Goal: Information Seeking & Learning: Learn about a topic

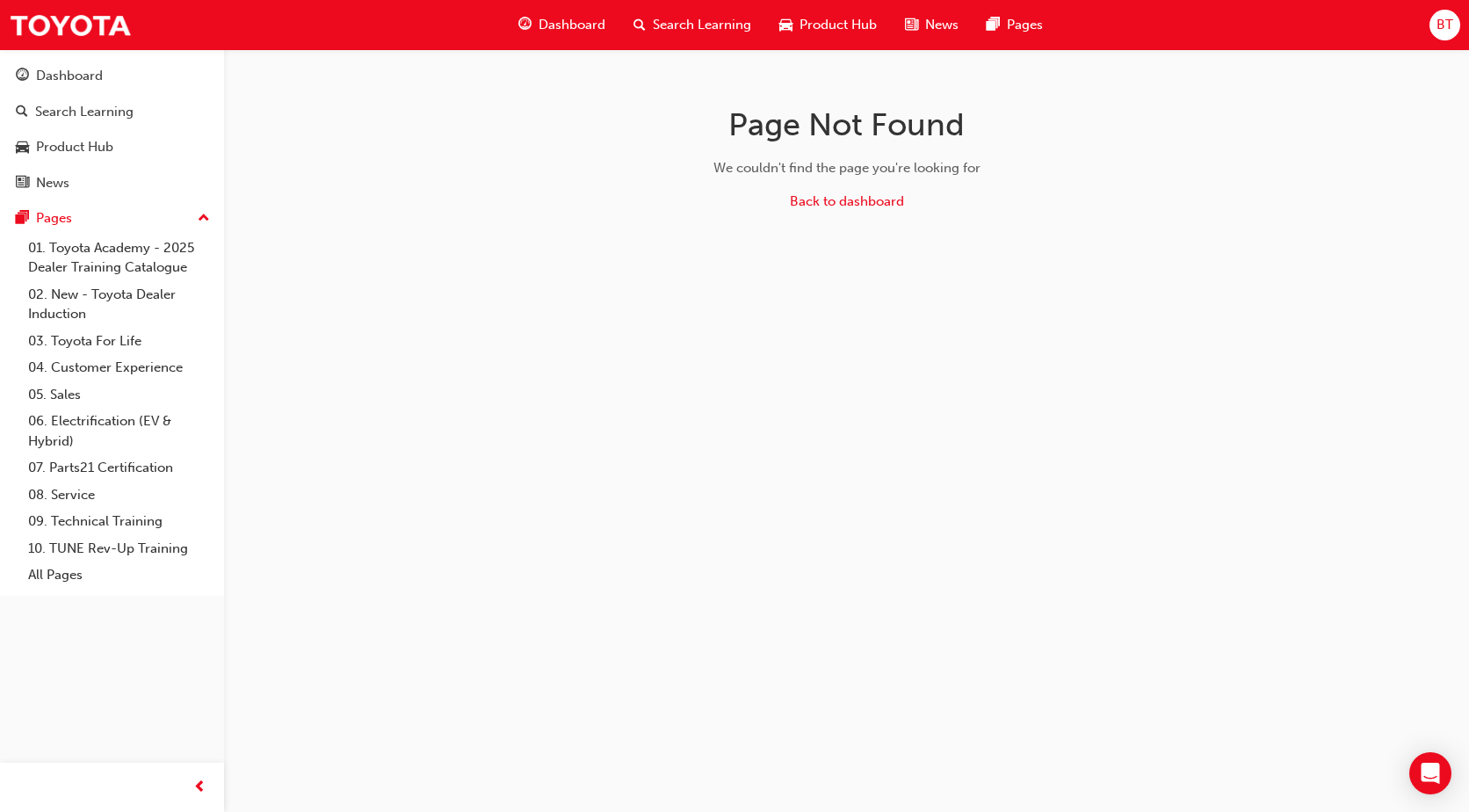
click at [545, 17] on span "Dashboard" at bounding box center [572, 25] width 67 height 20
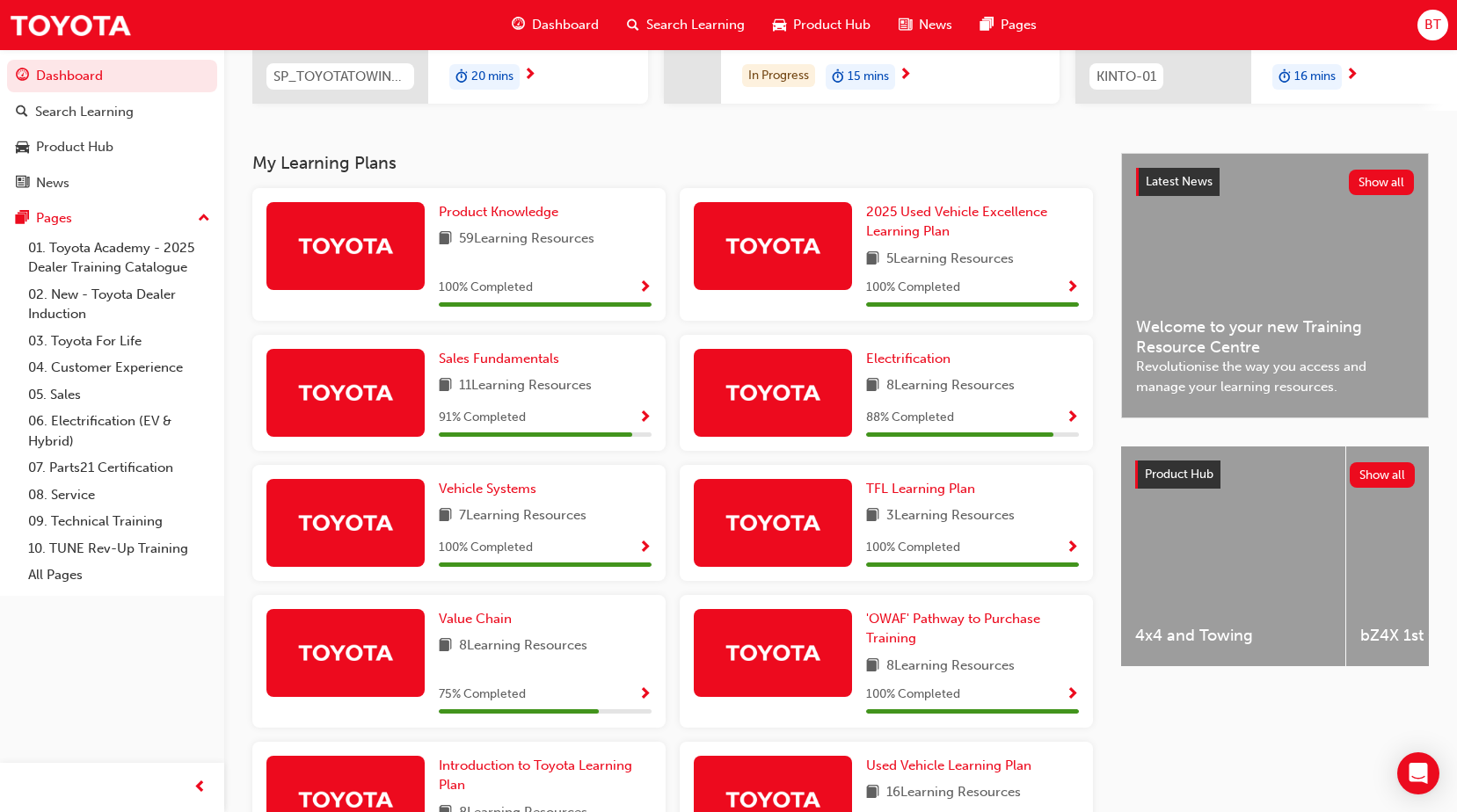
scroll to position [274, 0]
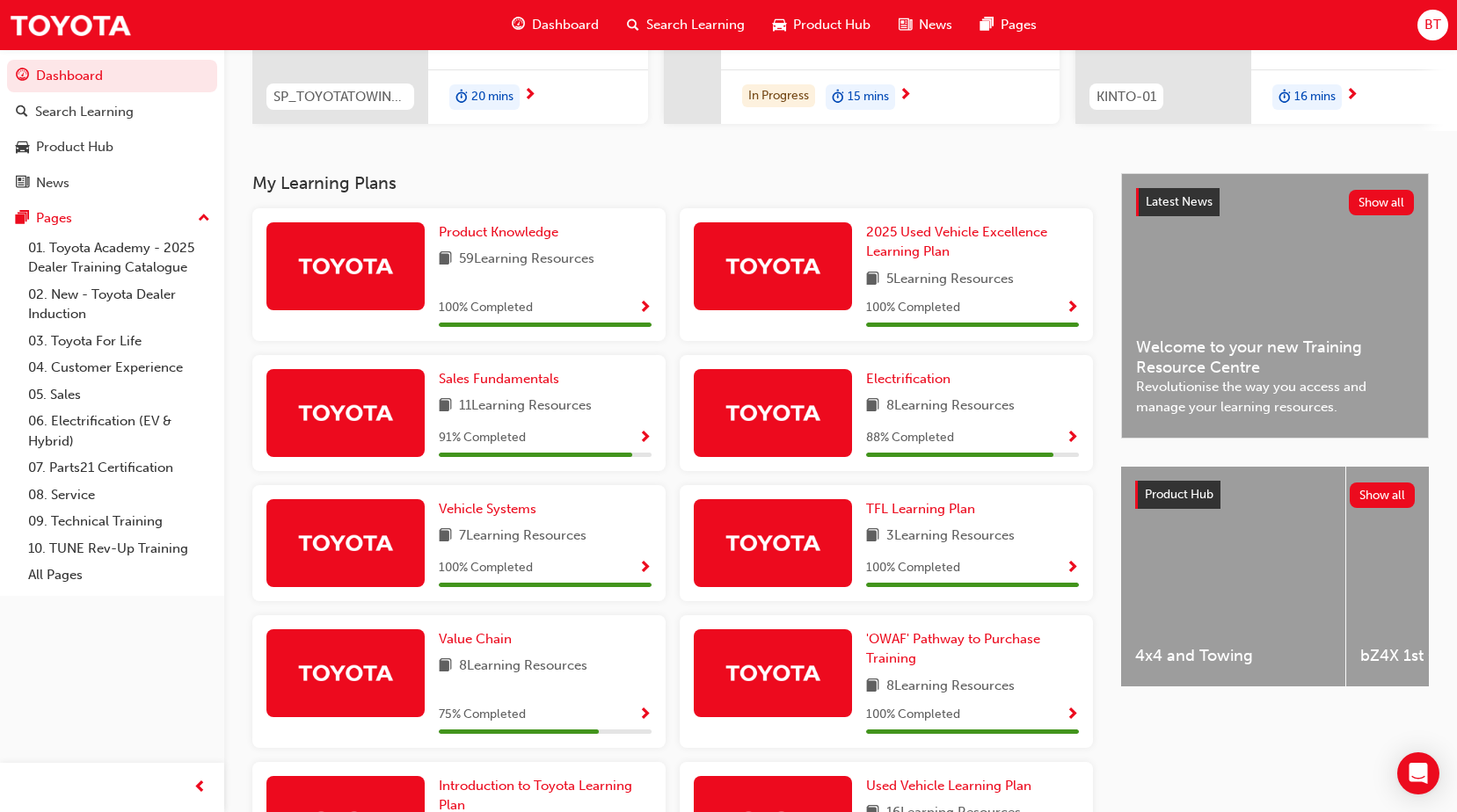
click at [640, 444] on span "Show Progress" at bounding box center [645, 438] width 13 height 16
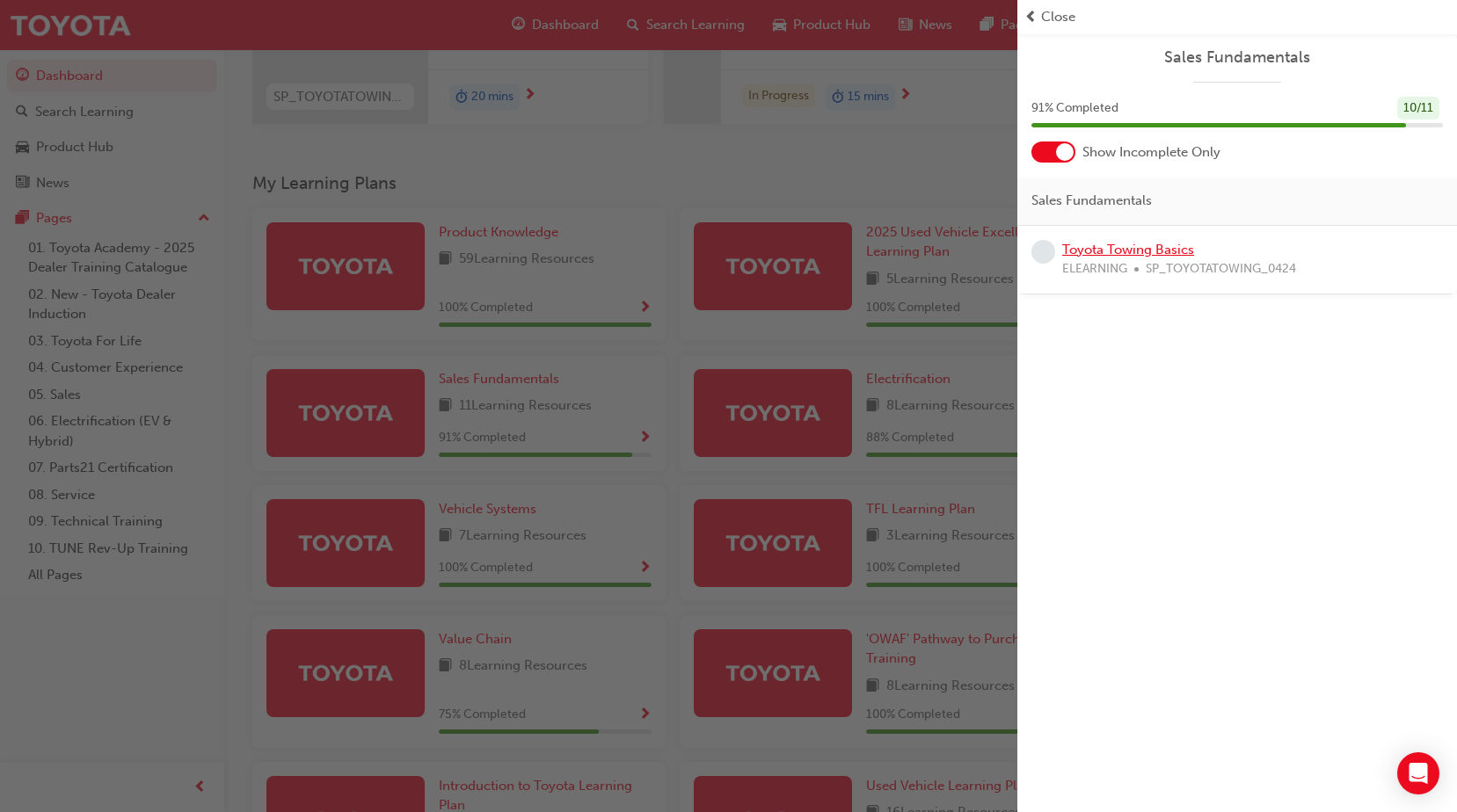
click at [1112, 250] on link "Toyota Towing Basics" at bounding box center [1128, 250] width 132 height 16
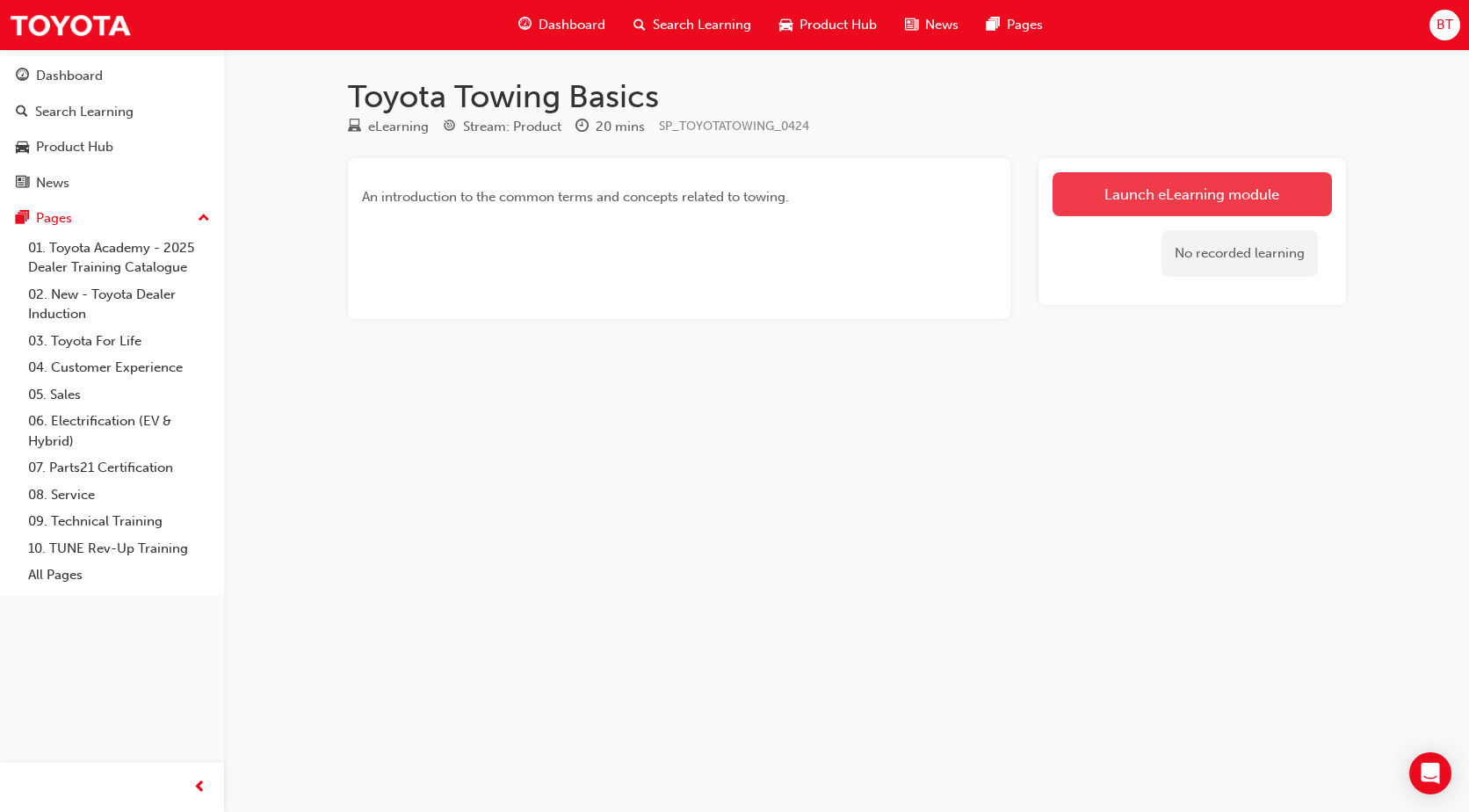
click at [1161, 196] on link "Launch eLearning module" at bounding box center [1192, 194] width 279 height 44
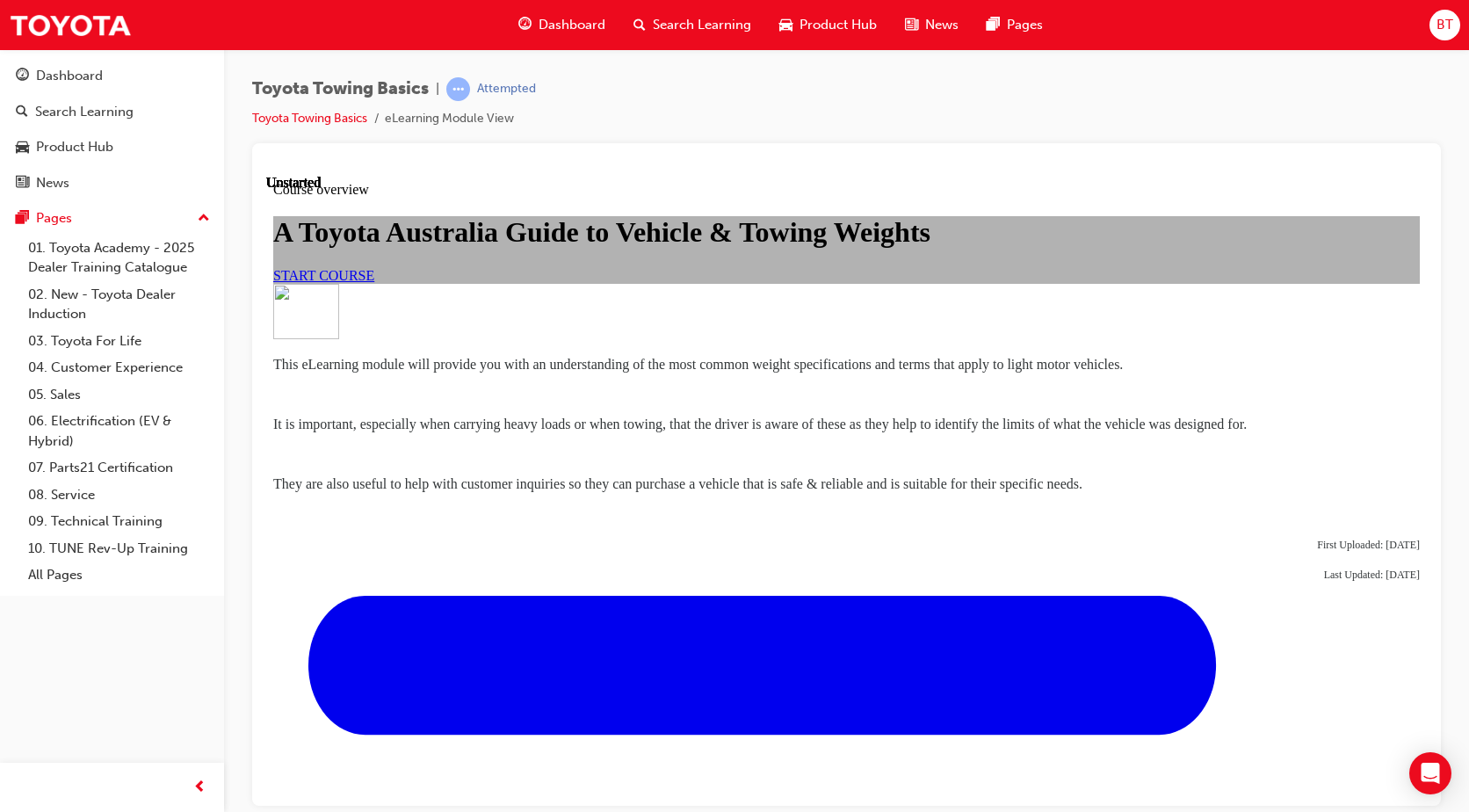
click at [375, 282] on span "START COURSE" at bounding box center [324, 274] width 101 height 15
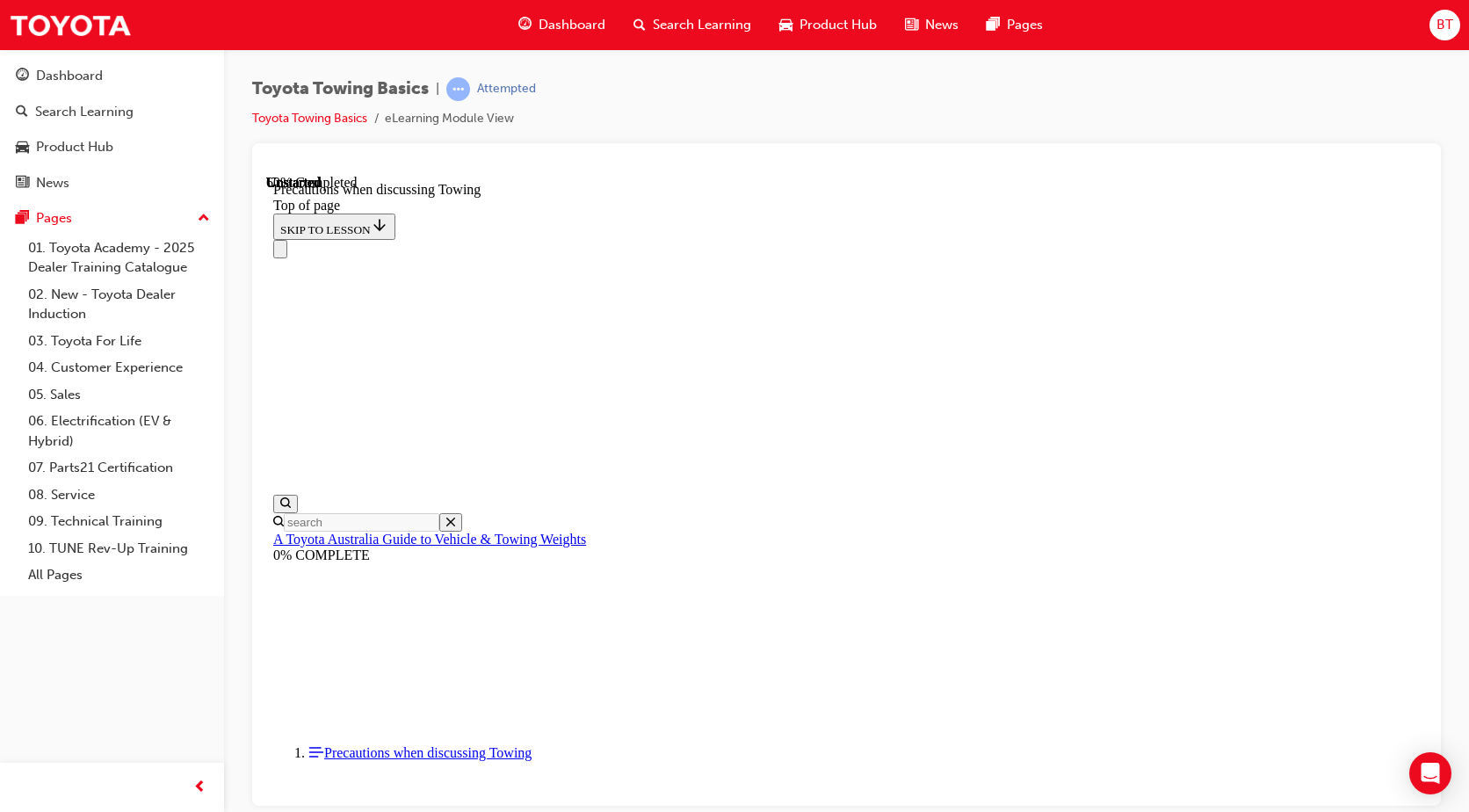
scroll to position [1197, 0]
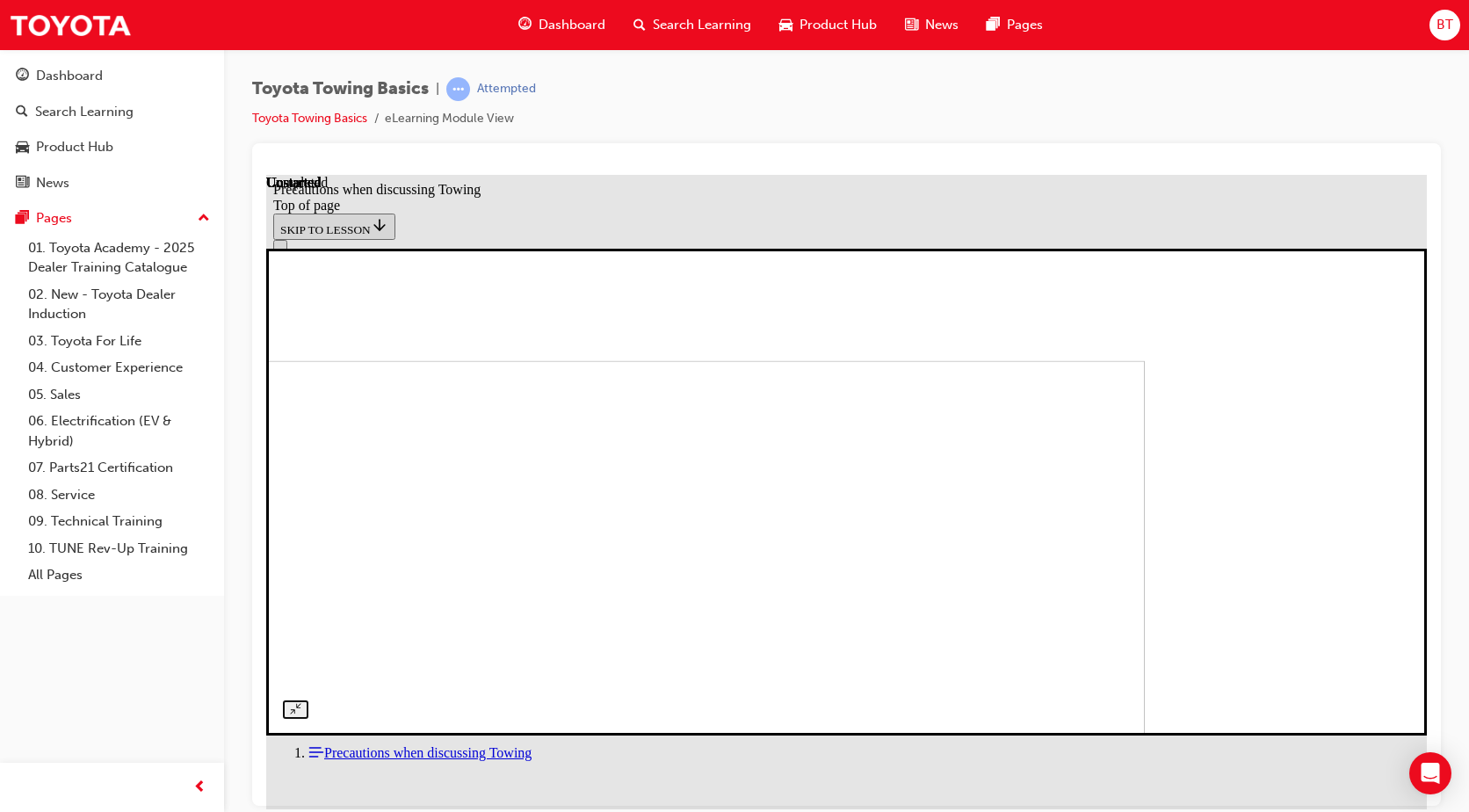
click at [853, 378] on img at bounding box center [564, 576] width 1161 height 432
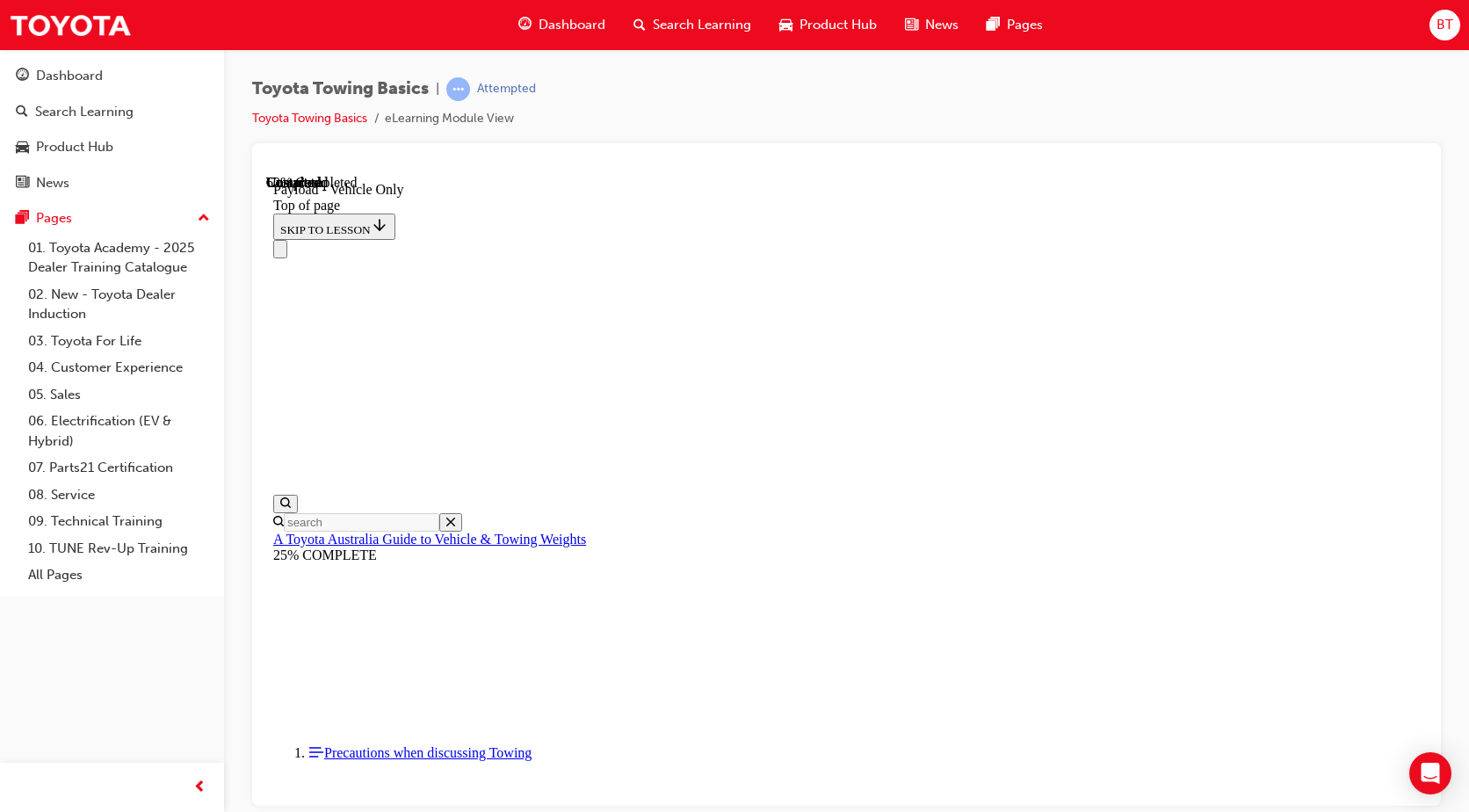
scroll to position [1899, 0]
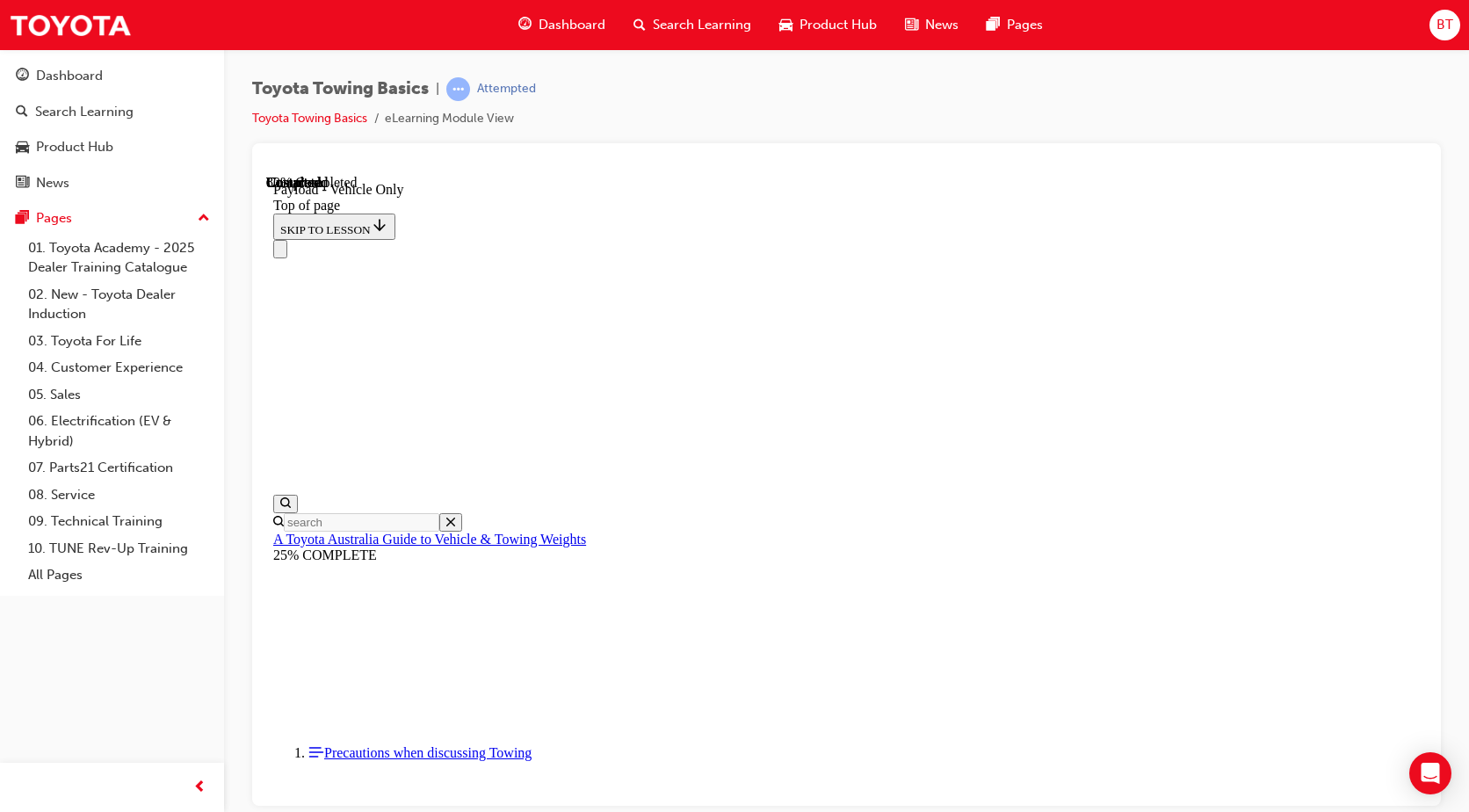
type input "3056"
type input "2110"
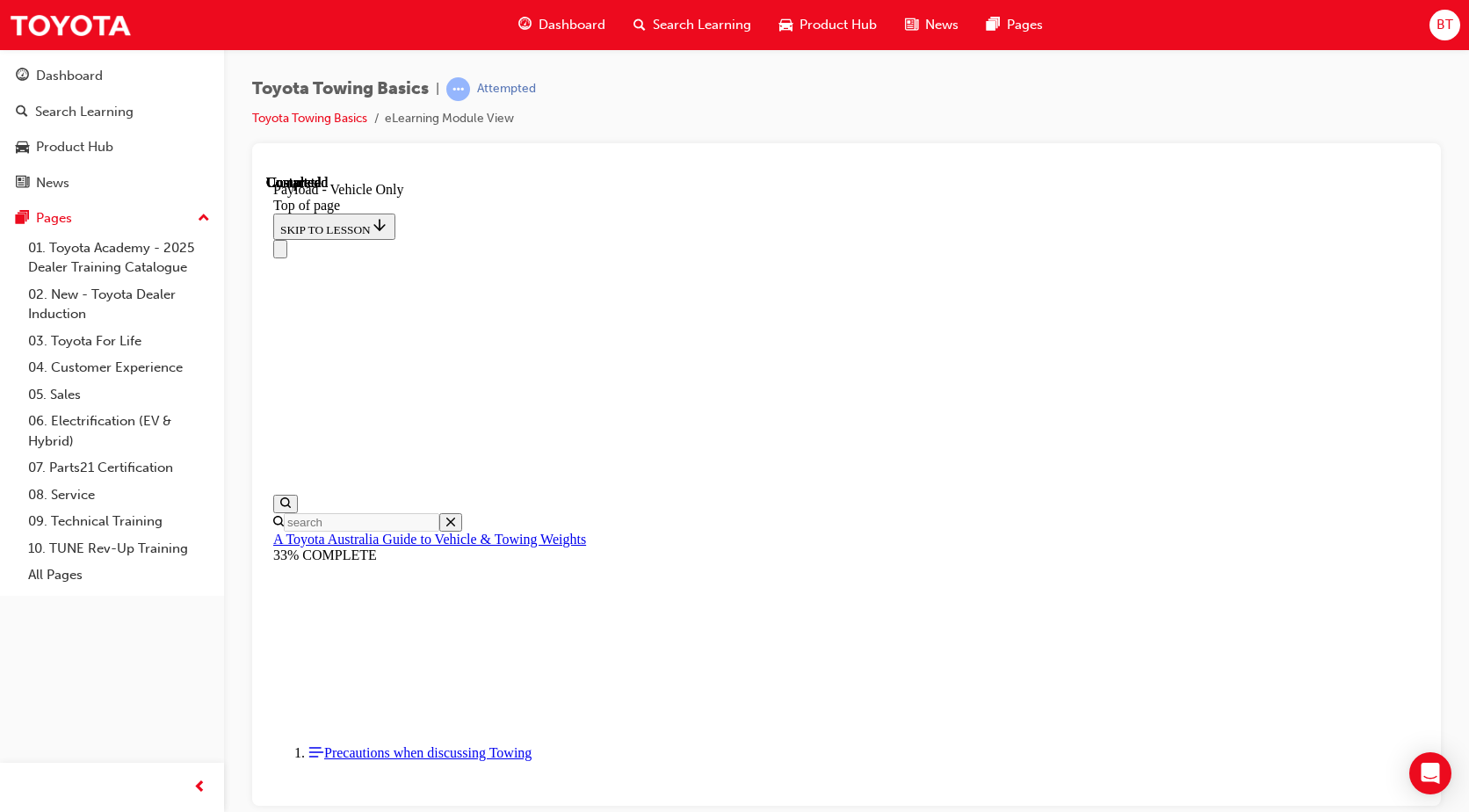
scroll to position [1845, 0]
type input "95"
type input "150"
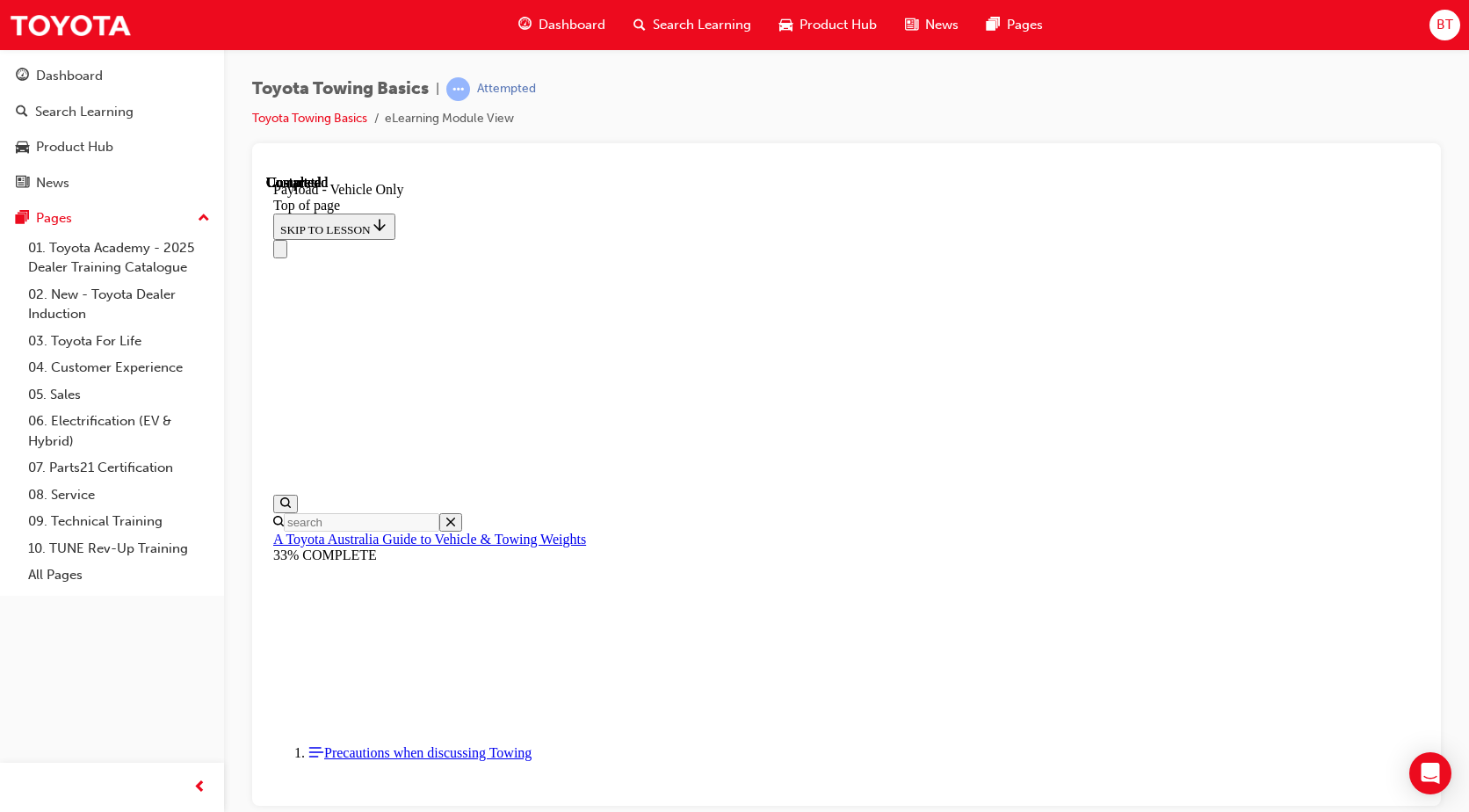
type input "125"
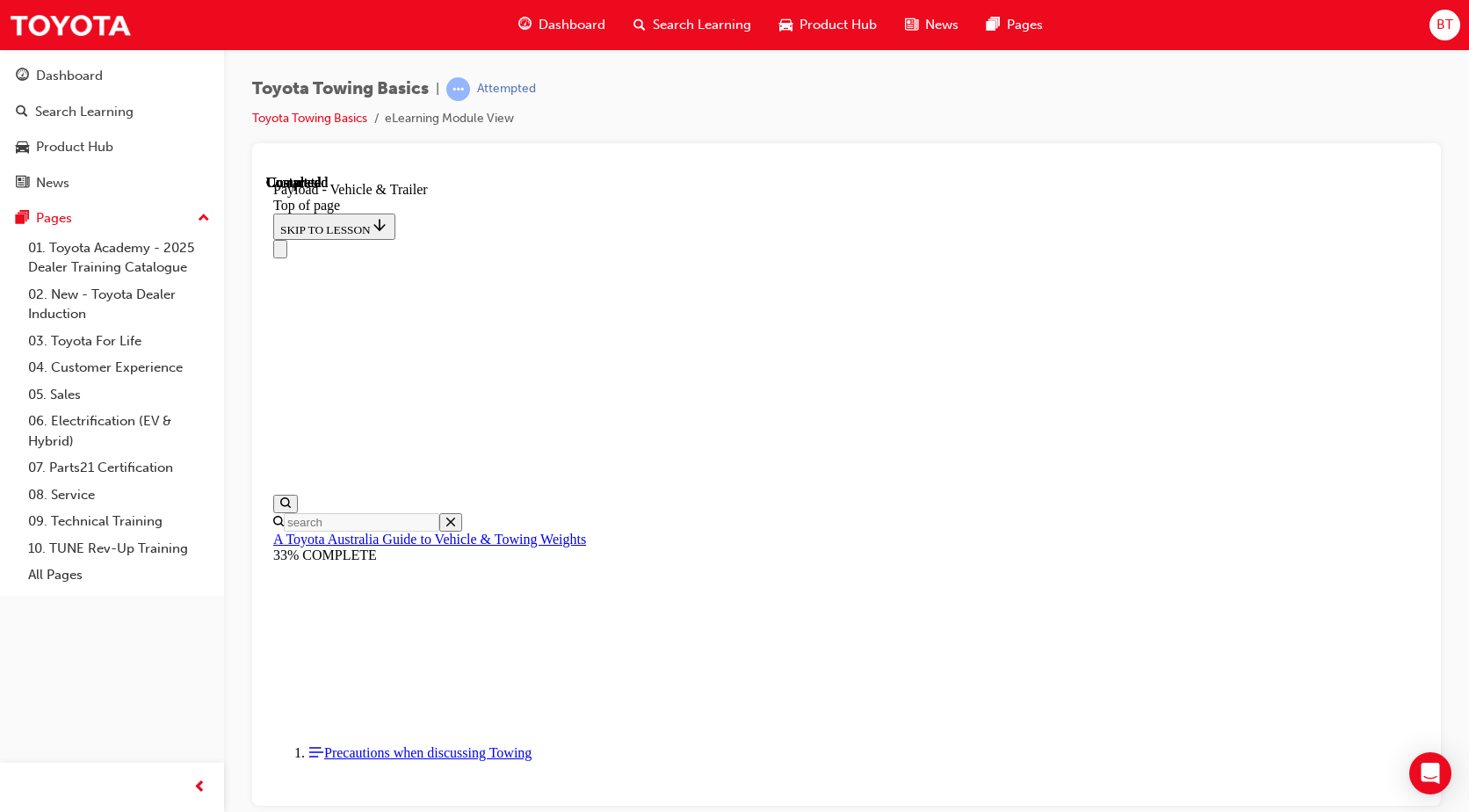
scroll to position [54, 0]
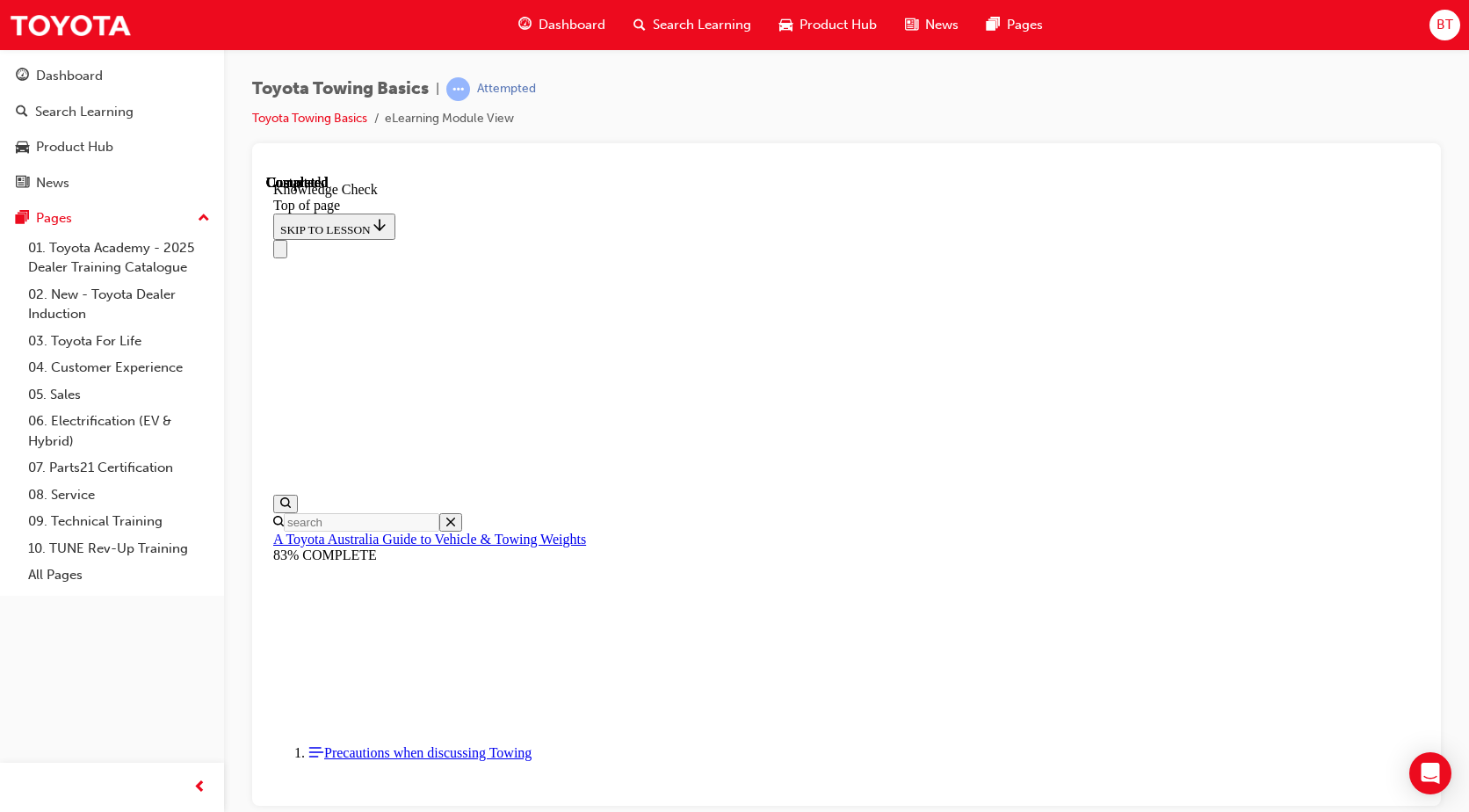
scroll to position [373, 0]
drag, startPoint x: 874, startPoint y: 15811, endPoint x: 840, endPoint y: 15990, distance: 182.2
drag, startPoint x: 670, startPoint y: 15806, endPoint x: 581, endPoint y: 15795, distance: 89.7
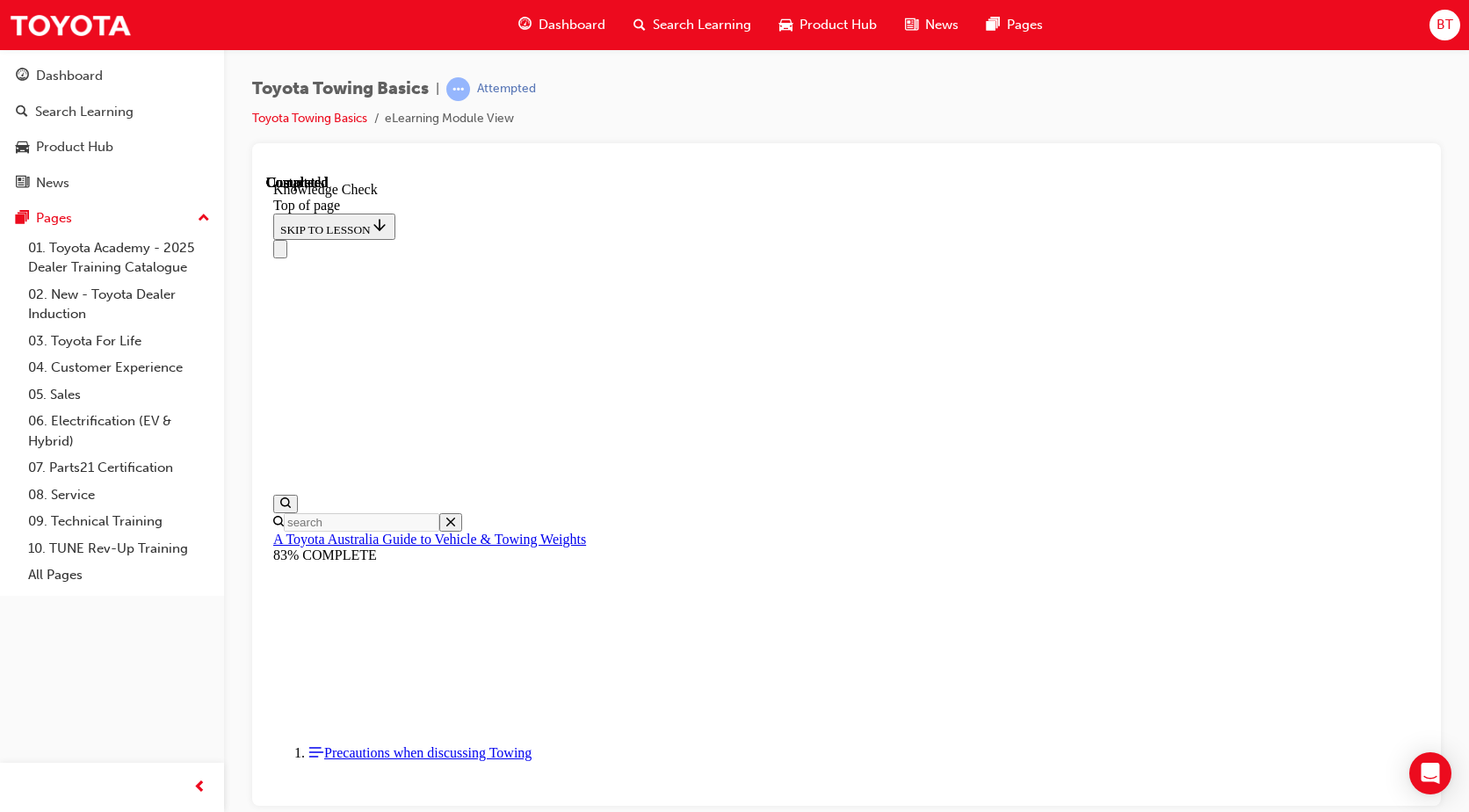
drag, startPoint x: 443, startPoint y: 16043, endPoint x: 491, endPoint y: 16216, distance: 179.5
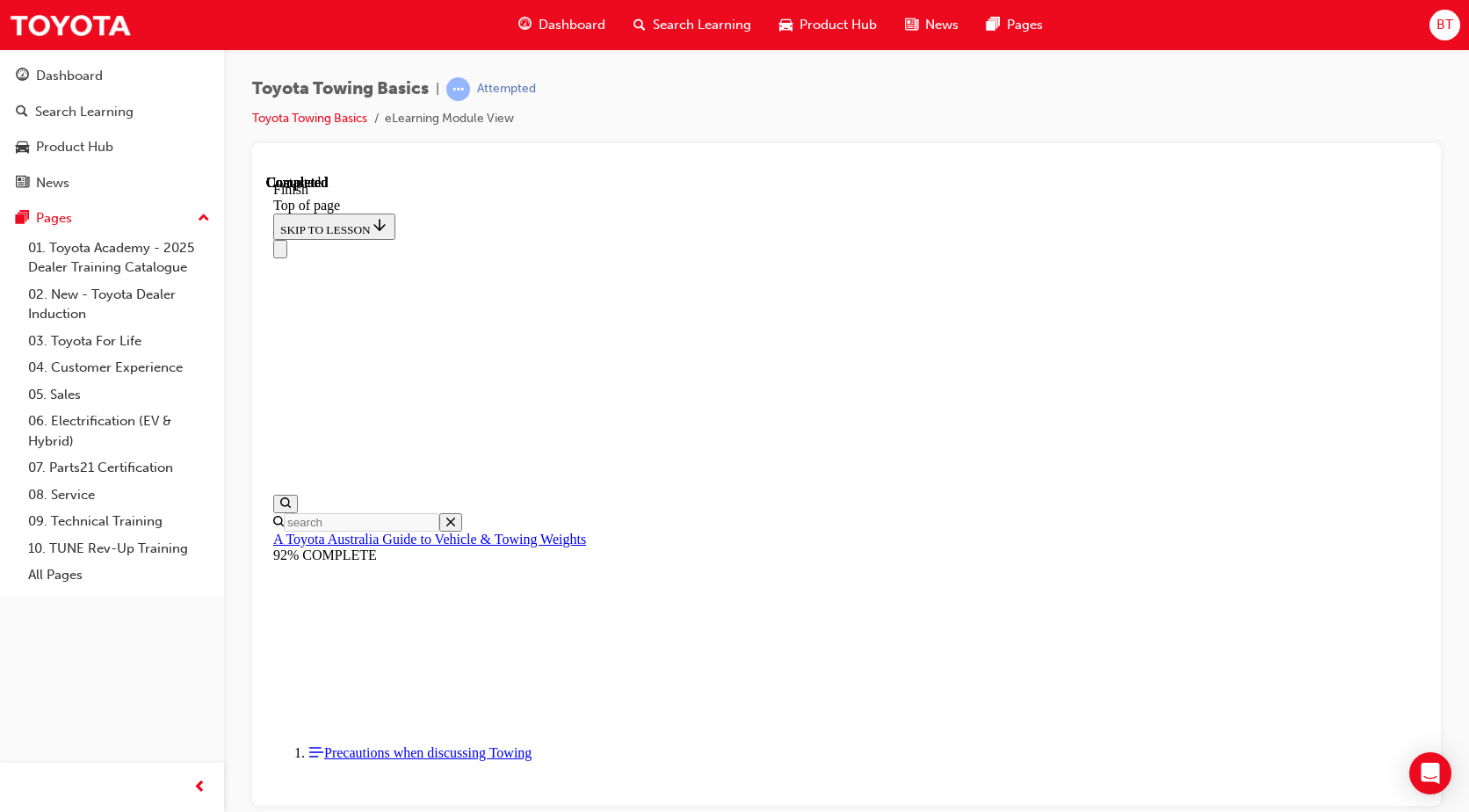
scroll to position [303, 0]
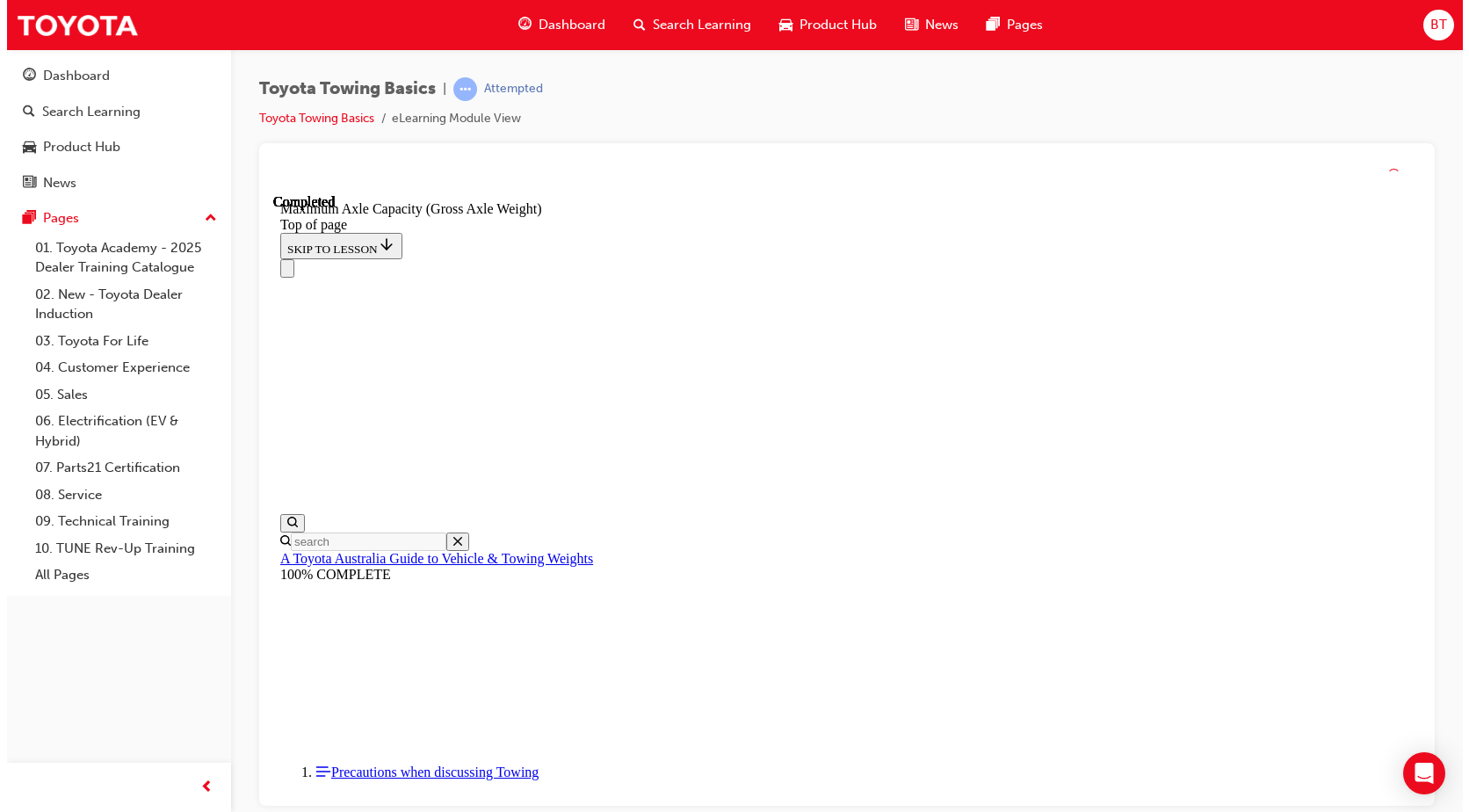
scroll to position [1441, 0]
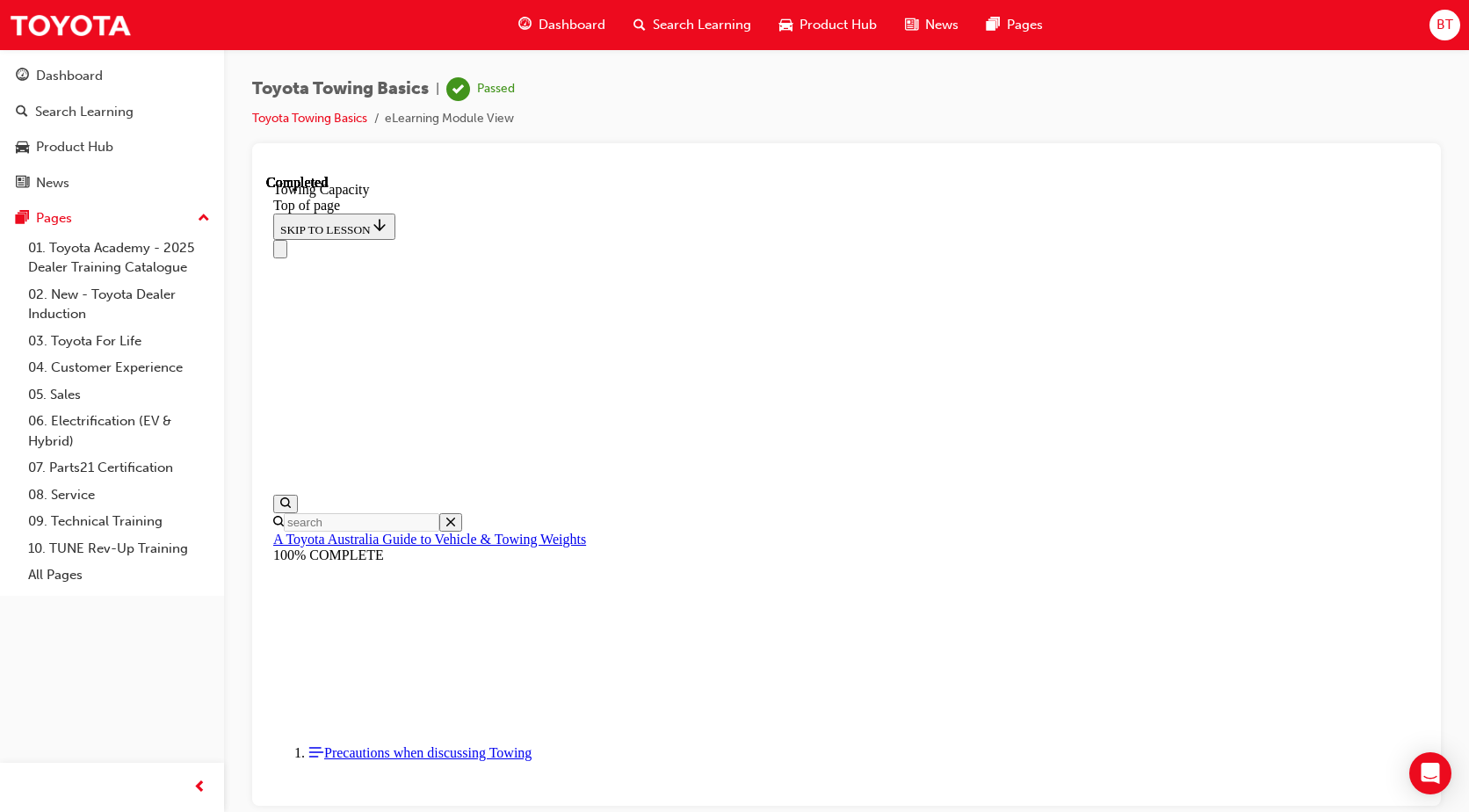
scroll to position [624, 0]
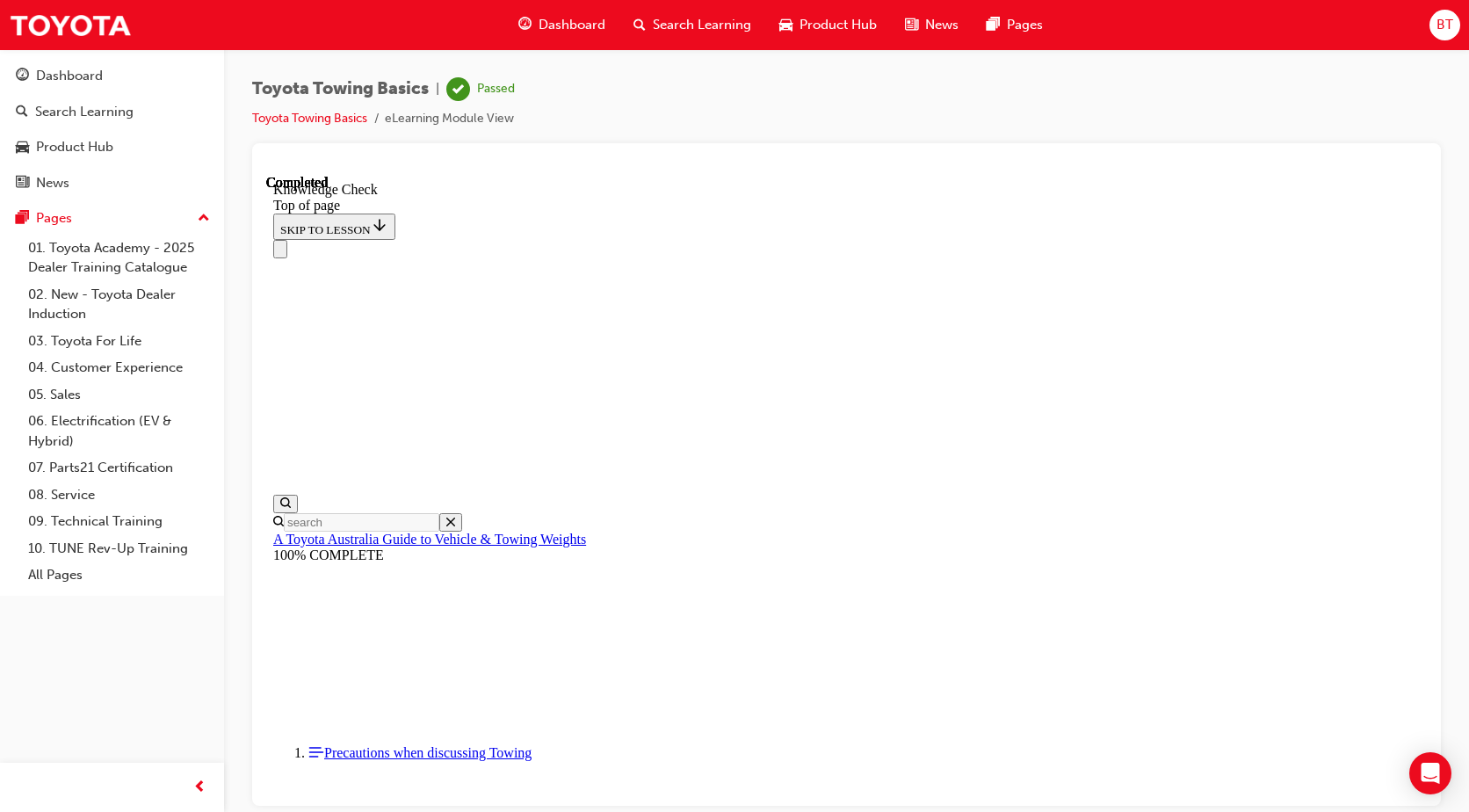
drag, startPoint x: 686, startPoint y: 16020, endPoint x: 699, endPoint y: 16136, distance: 116.7
drag, startPoint x: 485, startPoint y: 16007, endPoint x: 465, endPoint y: 16122, distance: 116.7
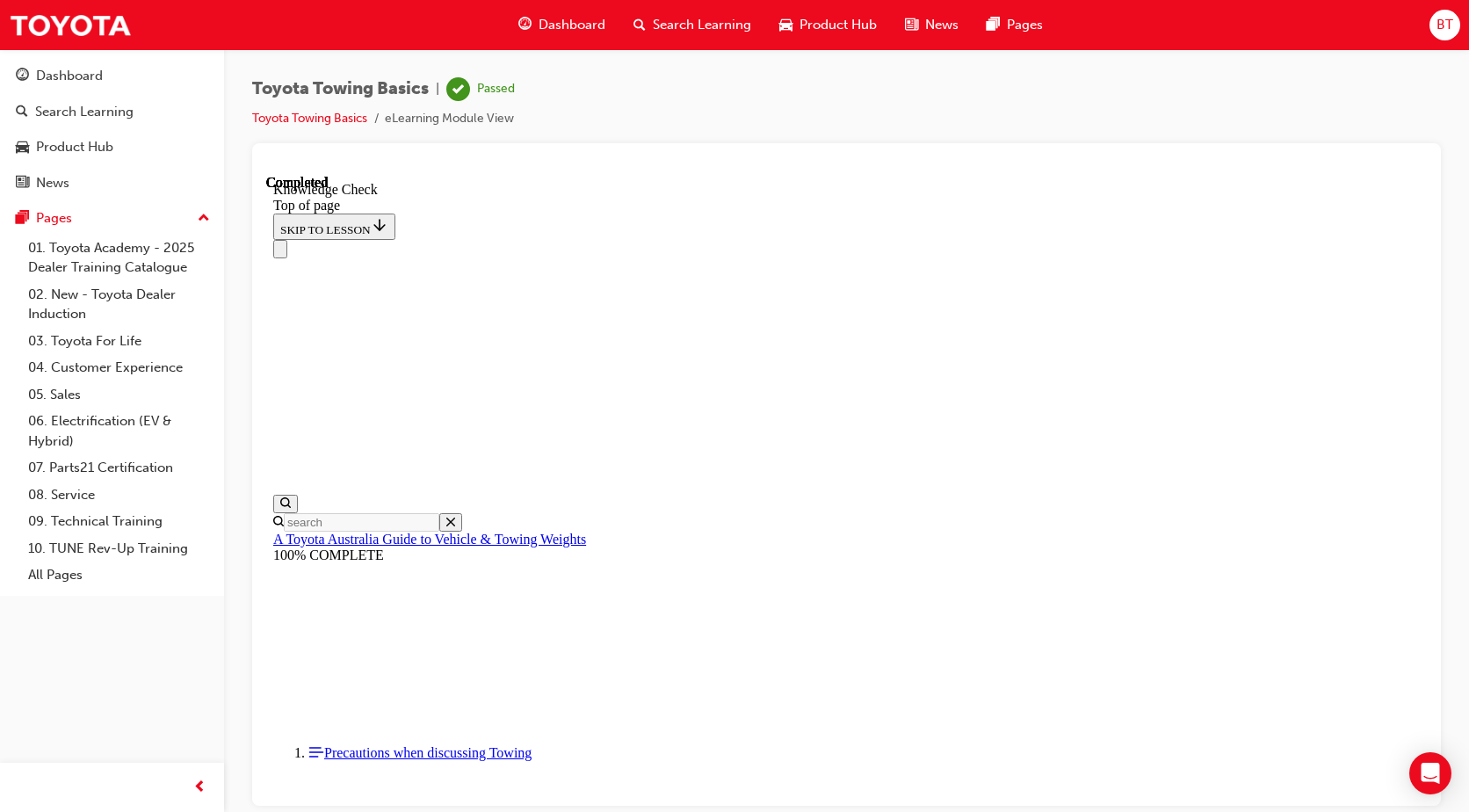
drag, startPoint x: 480, startPoint y: 16027, endPoint x: 453, endPoint y: 16121, distance: 97.8
drag, startPoint x: 437, startPoint y: 16043, endPoint x: 503, endPoint y: 16160, distance: 134.3
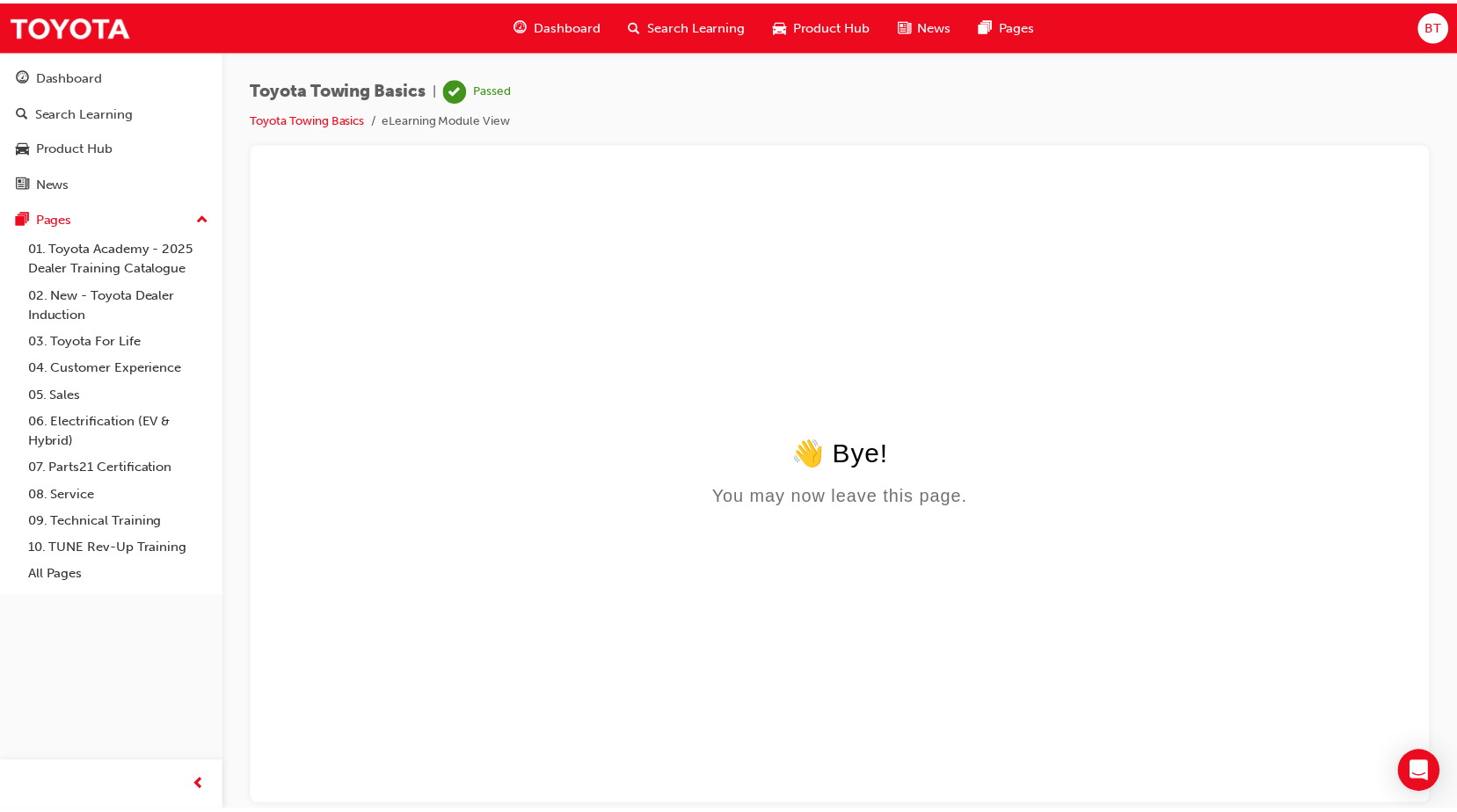
scroll to position [0, 0]
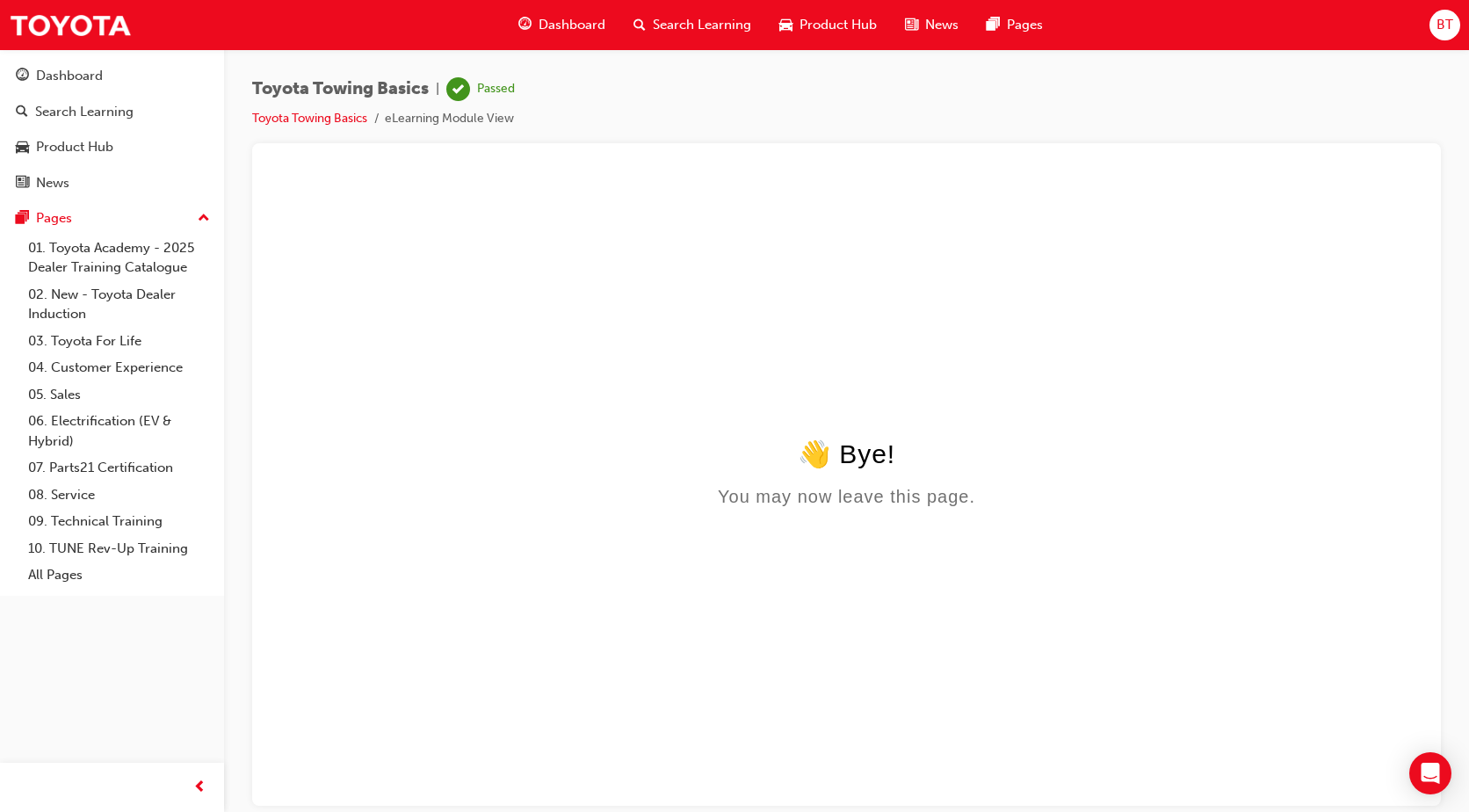
click at [575, 29] on span "Dashboard" at bounding box center [572, 25] width 67 height 20
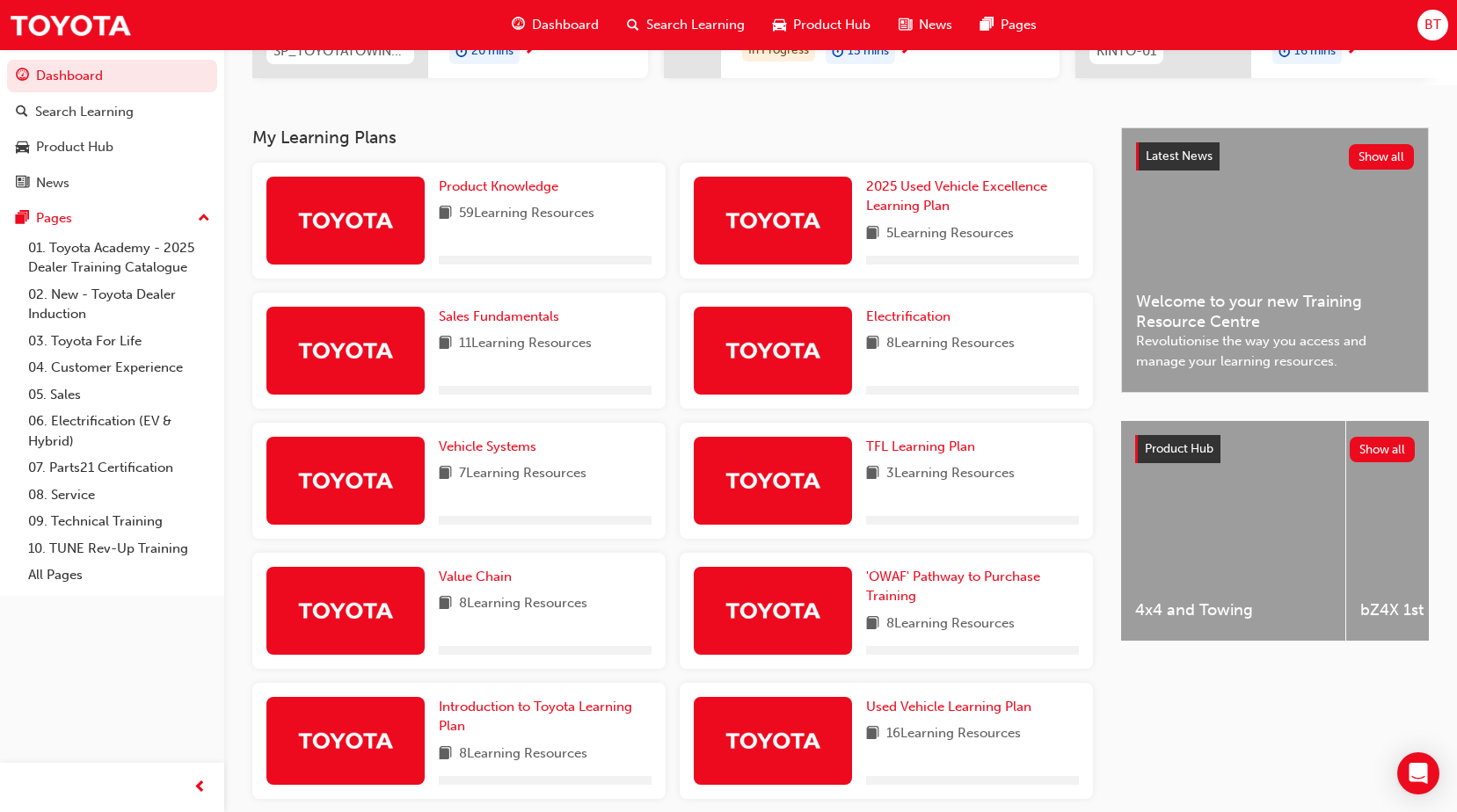
scroll to position [352, 0]
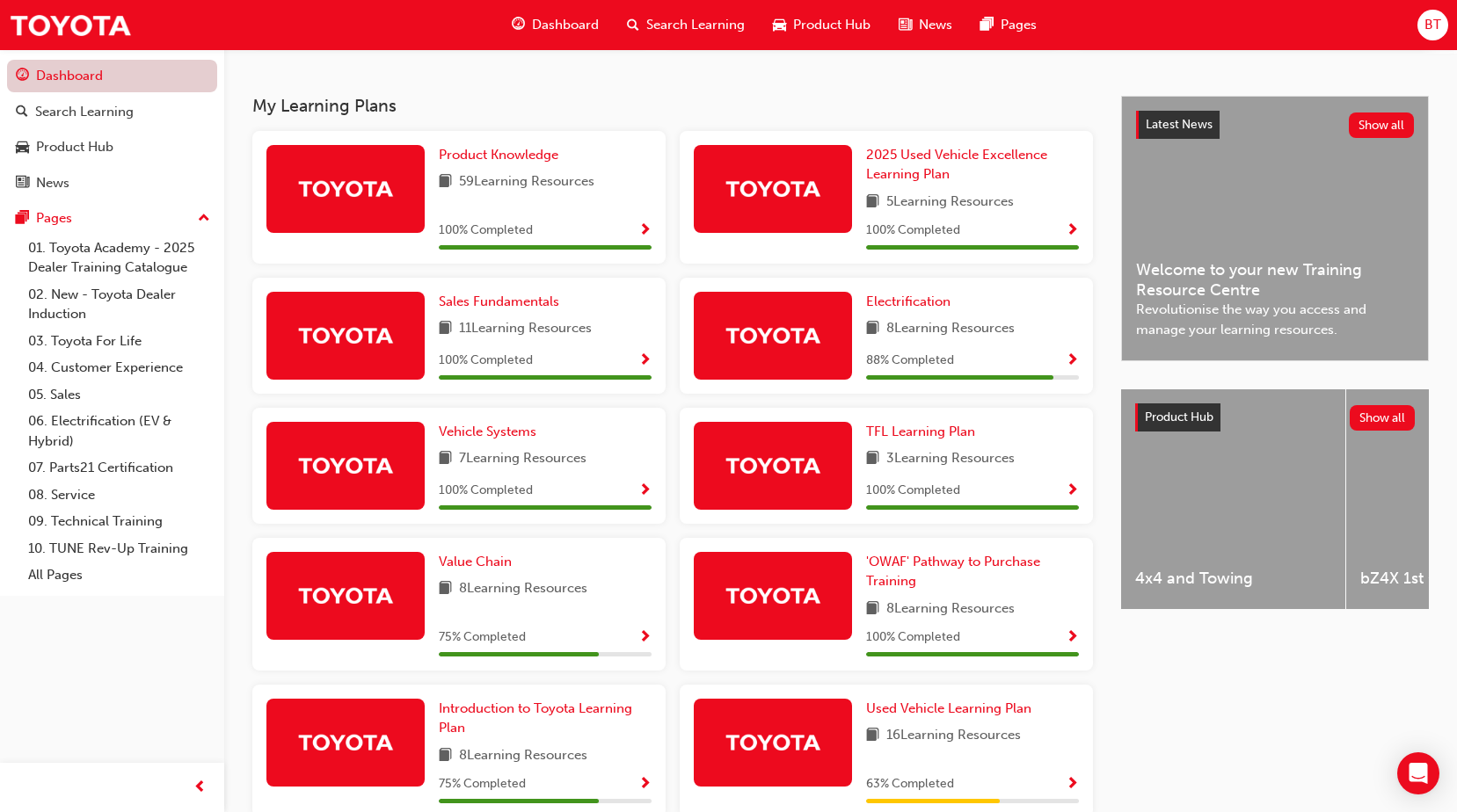
click at [104, 80] on link "Dashboard" at bounding box center [112, 76] width 210 height 32
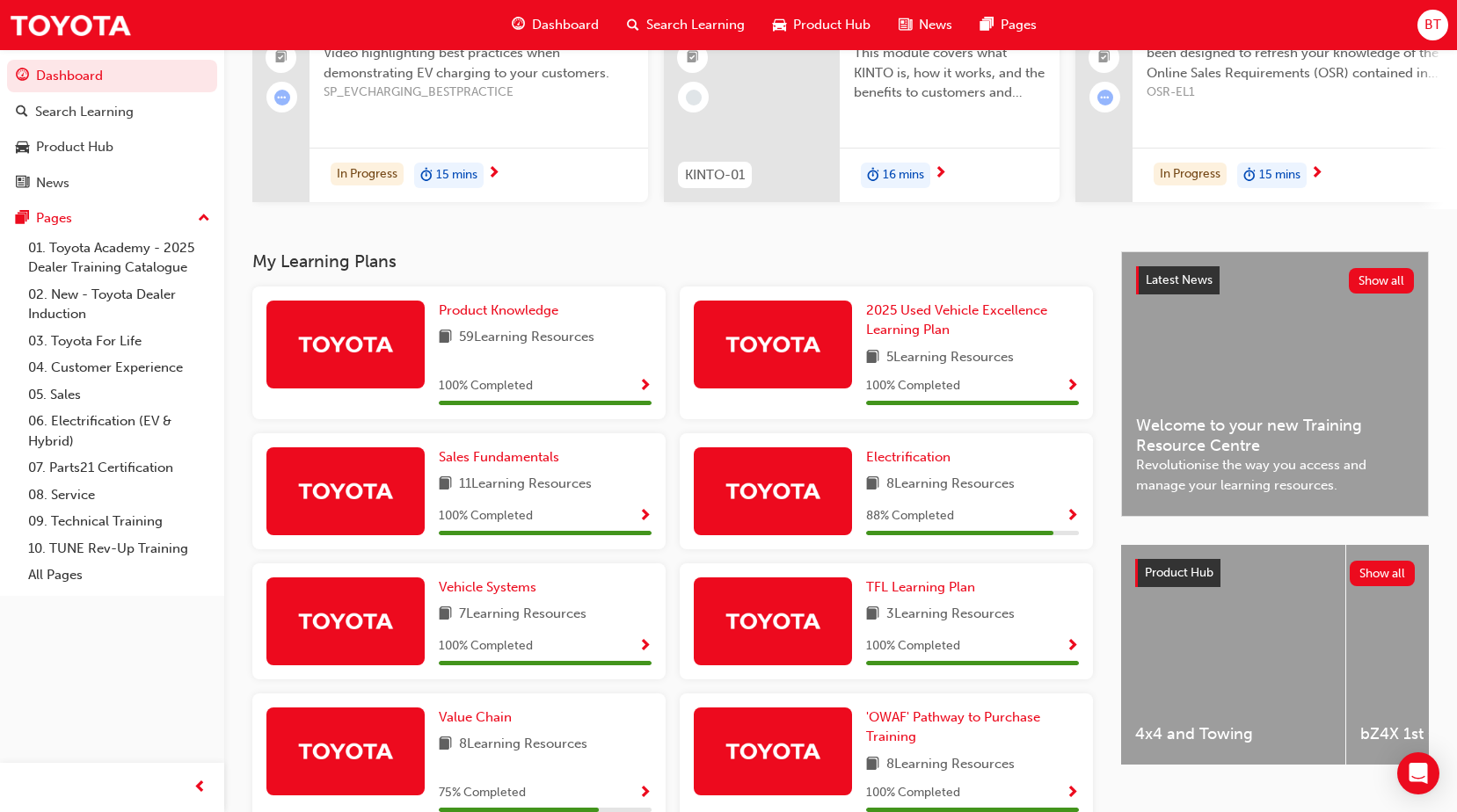
scroll to position [186, 0]
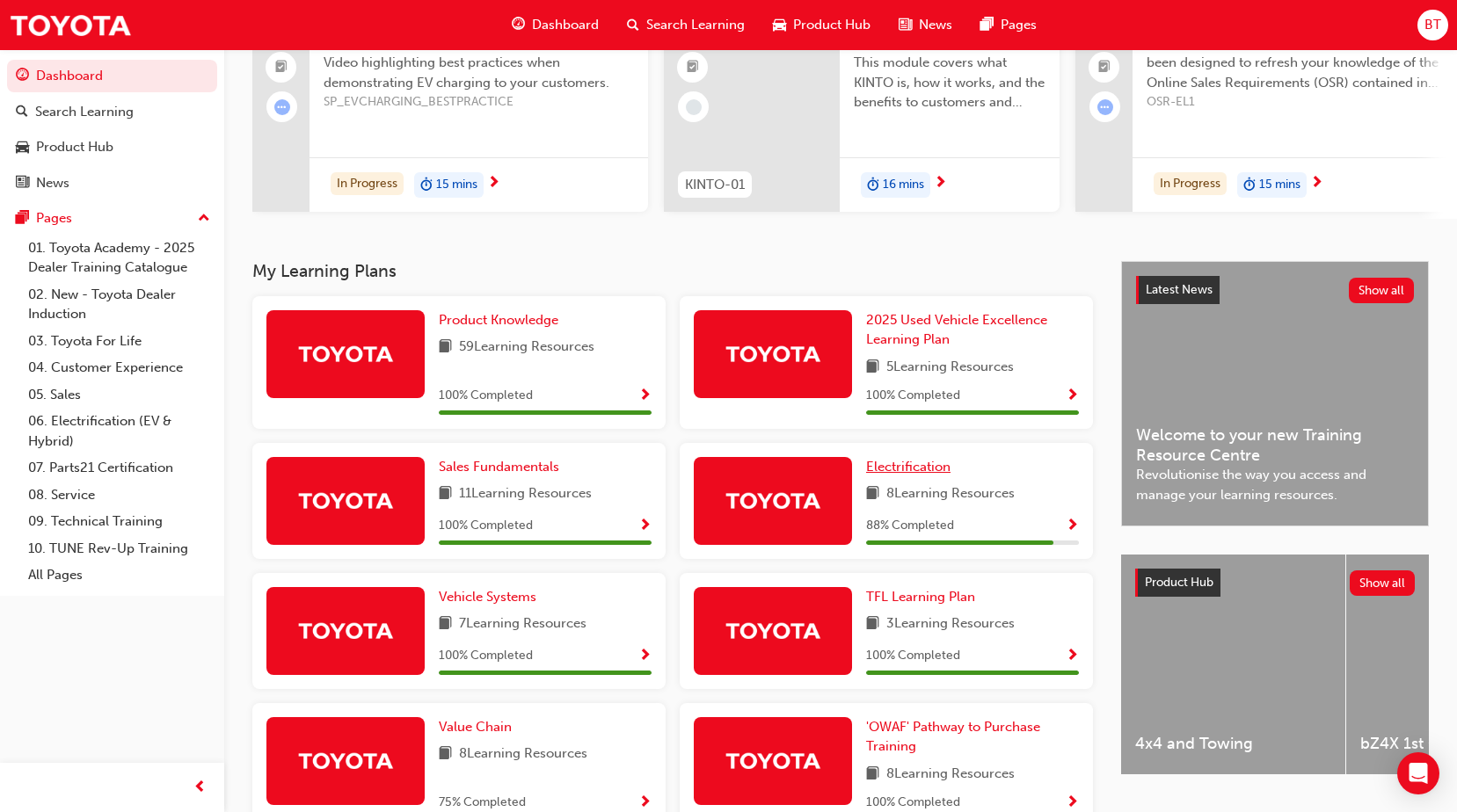
click at [921, 474] on span "Electrification" at bounding box center [908, 466] width 85 height 16
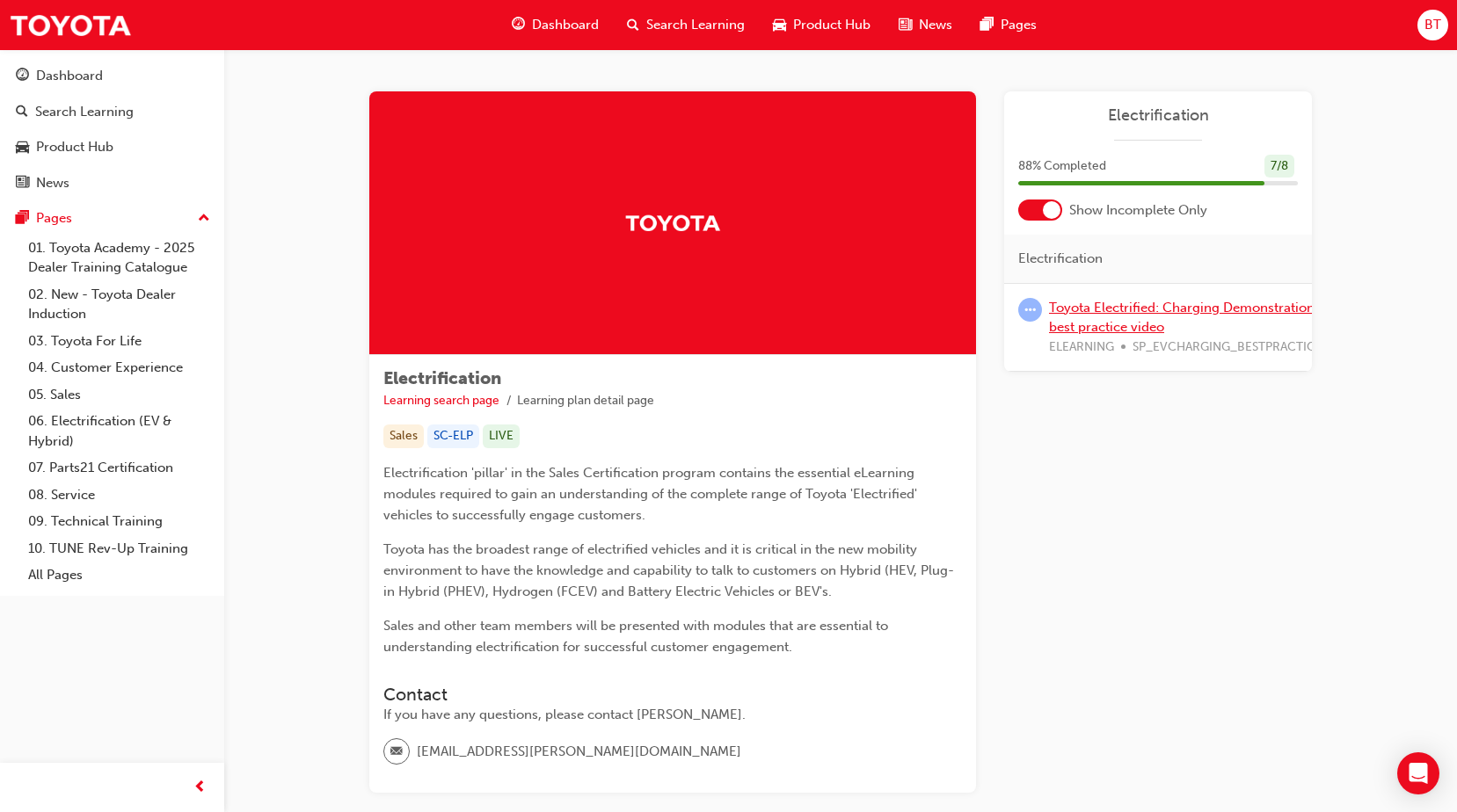
click at [1265, 304] on link "Toyota Electrified: Charging Demonstration best practice video" at bounding box center [1181, 317] width 265 height 36
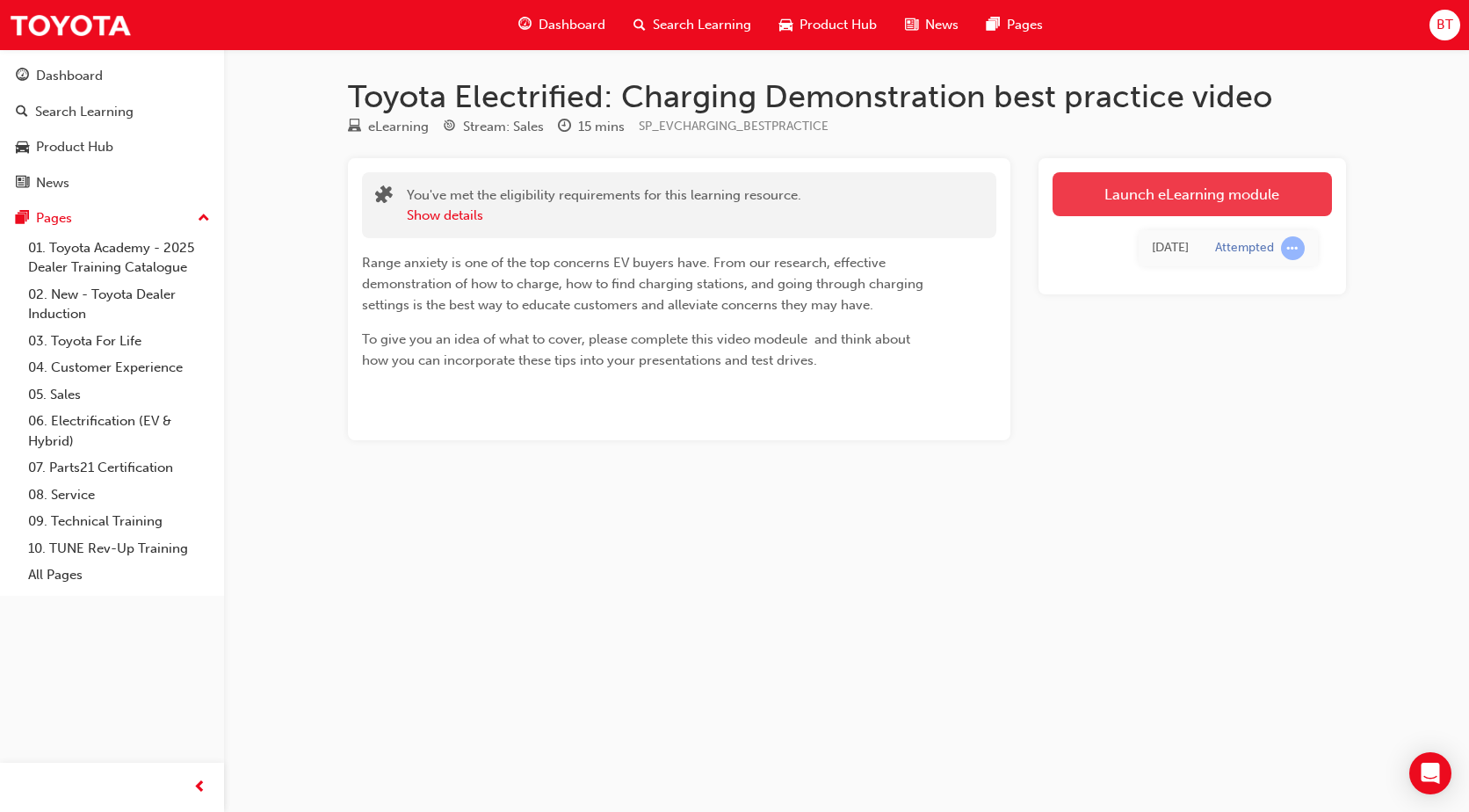
click at [1254, 193] on link "Launch eLearning module" at bounding box center [1192, 194] width 279 height 44
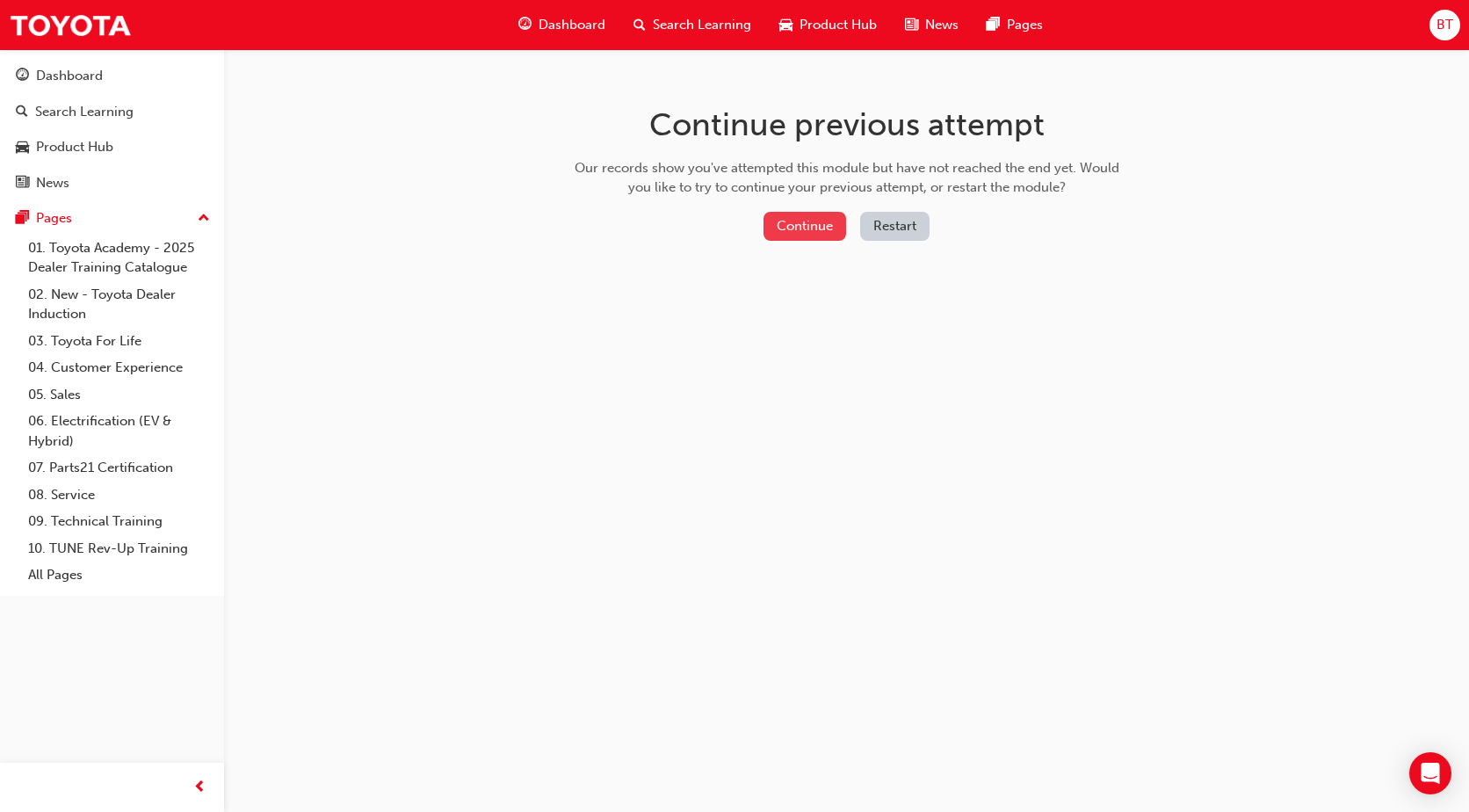
click at [785, 221] on button "Continue" at bounding box center [805, 226] width 83 height 29
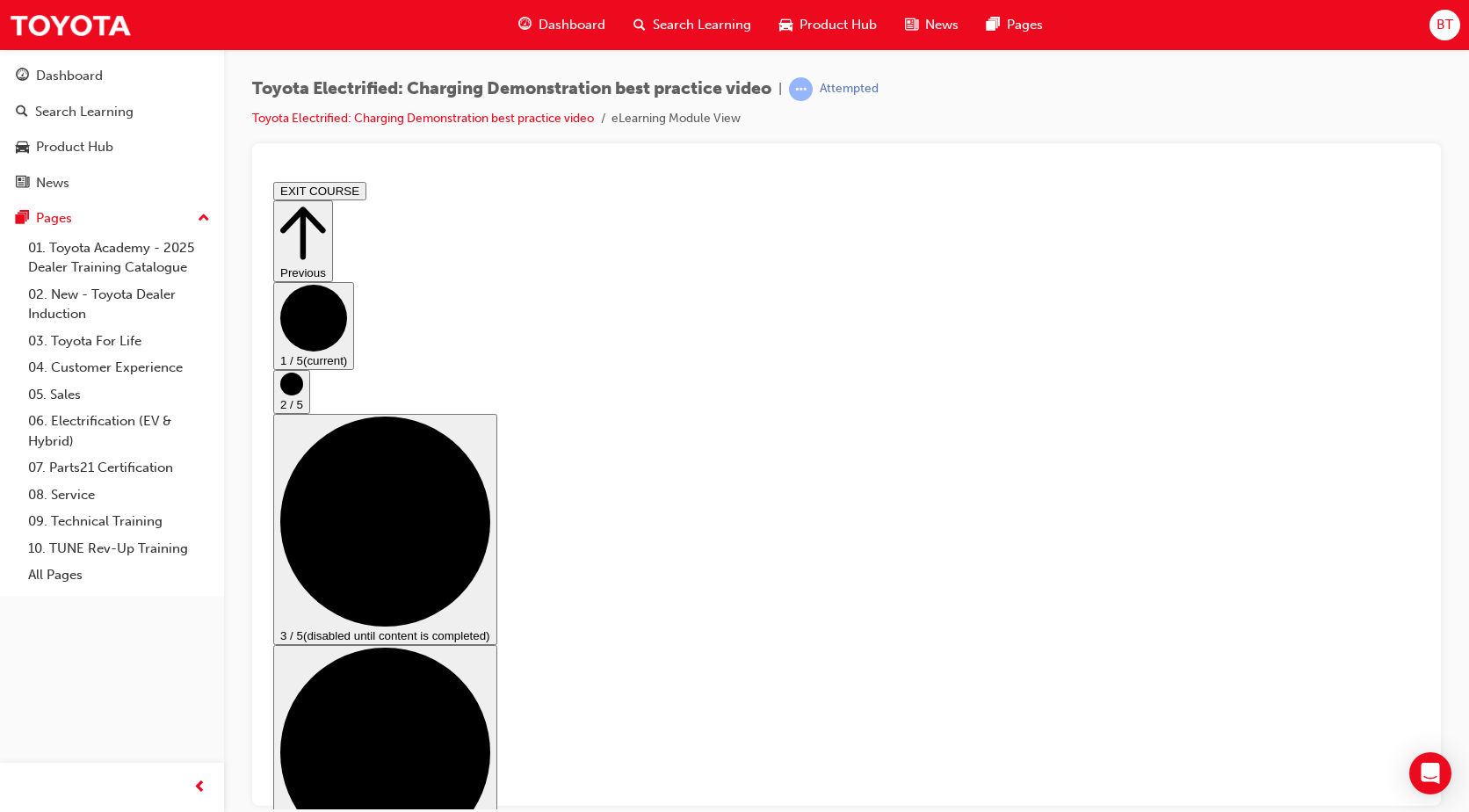
click at [303, 395] on circle "Step controls" at bounding box center [292, 383] width 23 height 23
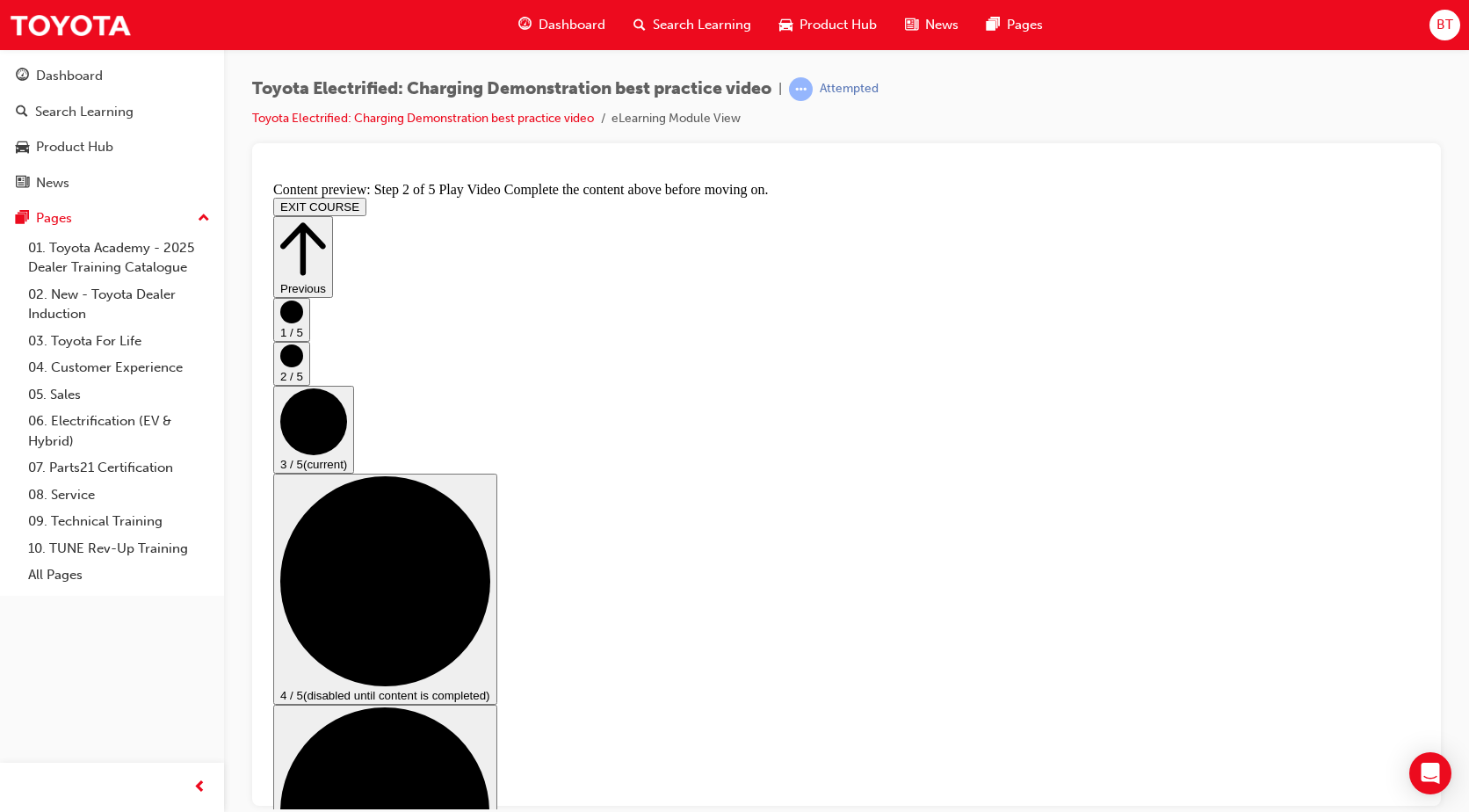
scroll to position [0, 0]
checkbox input "true"
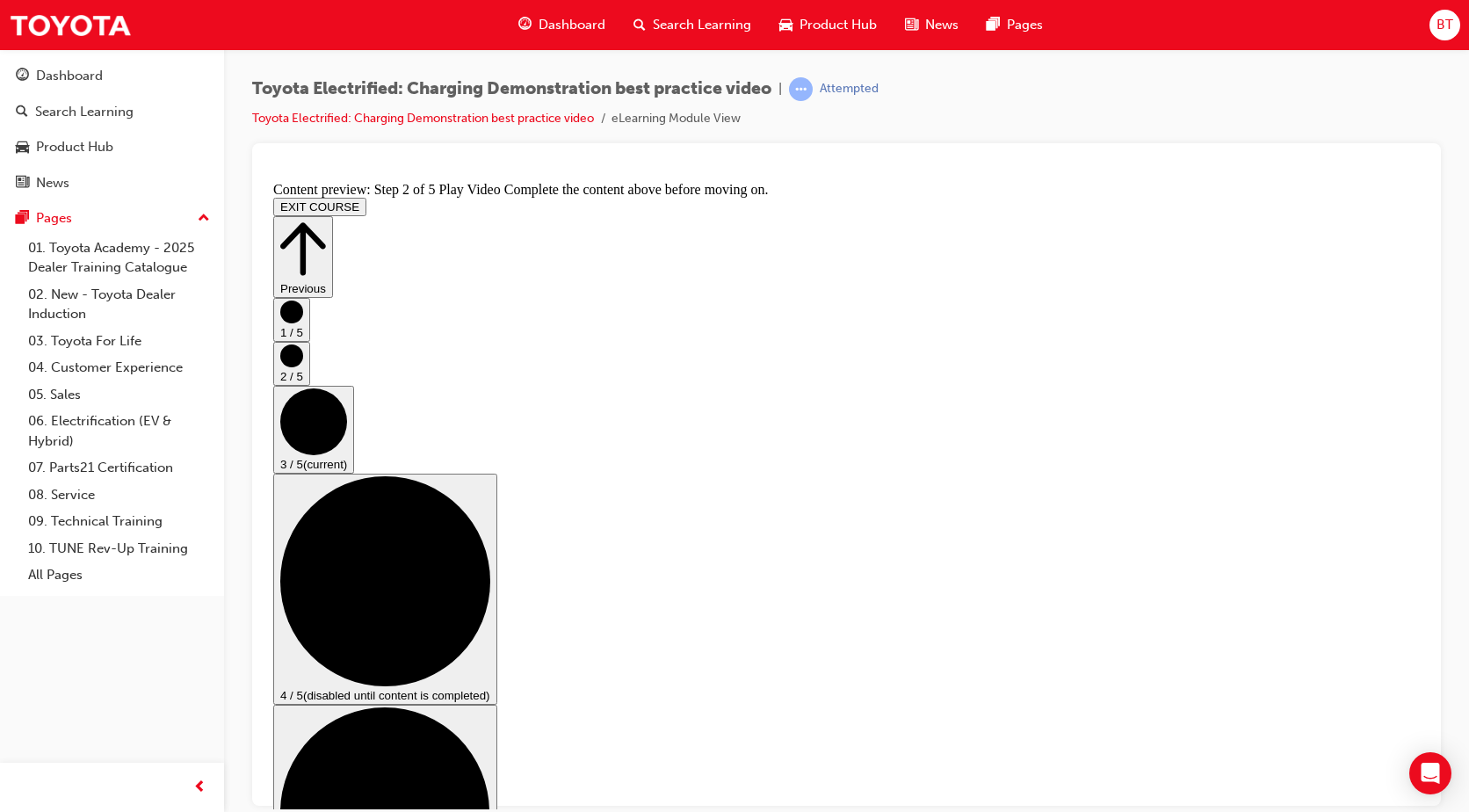
checkbox input "true"
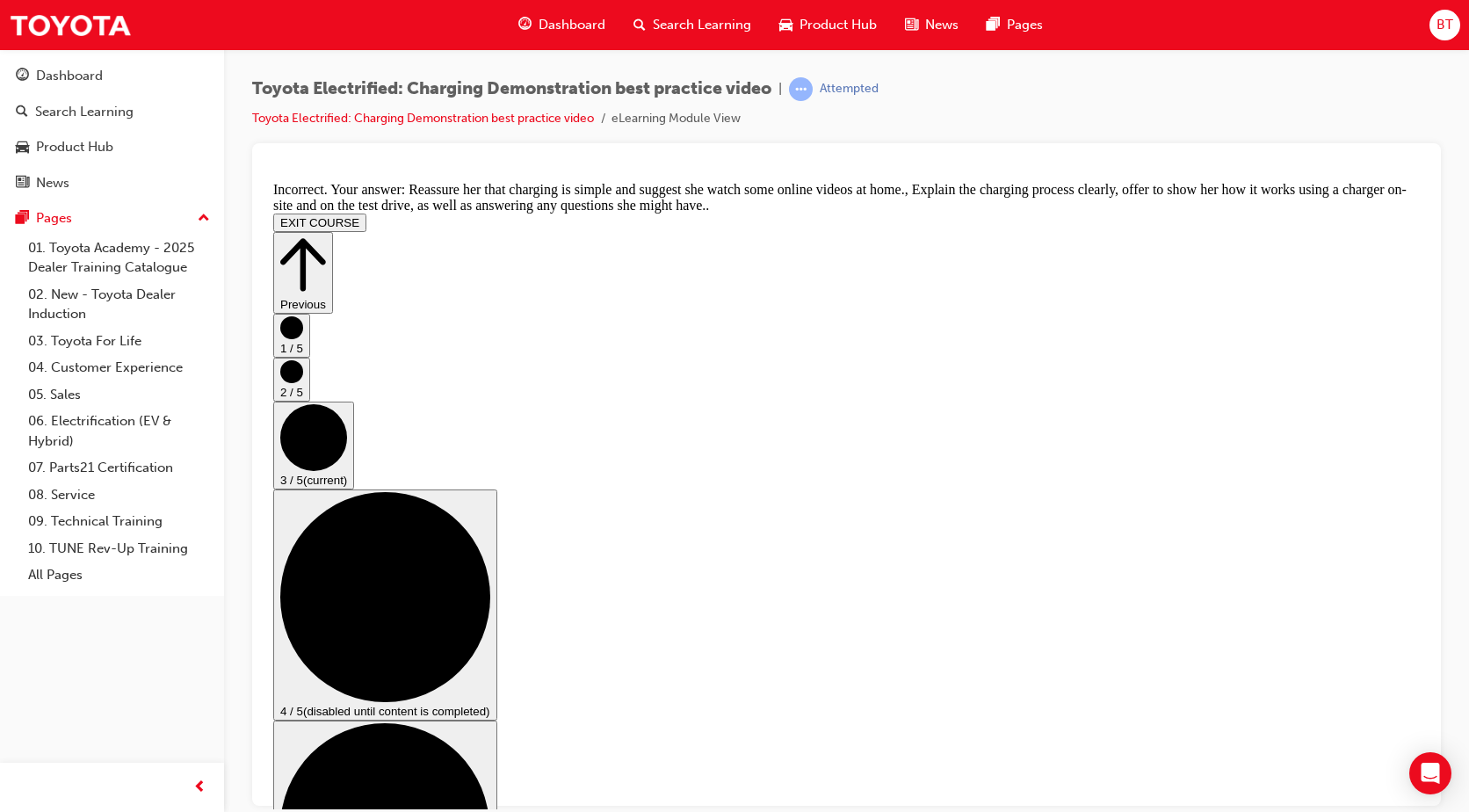
scroll to position [365, 0]
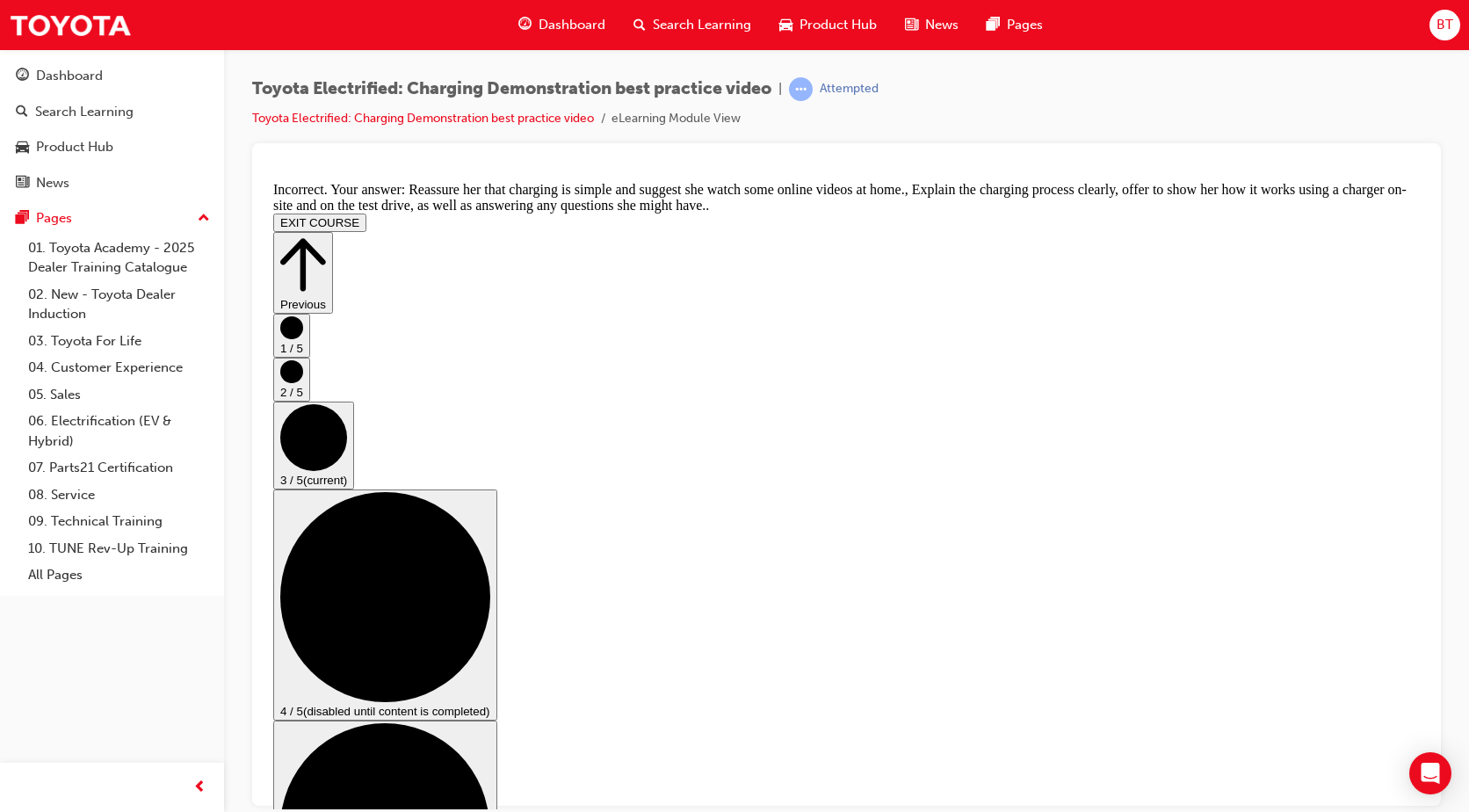
checkbox input "true"
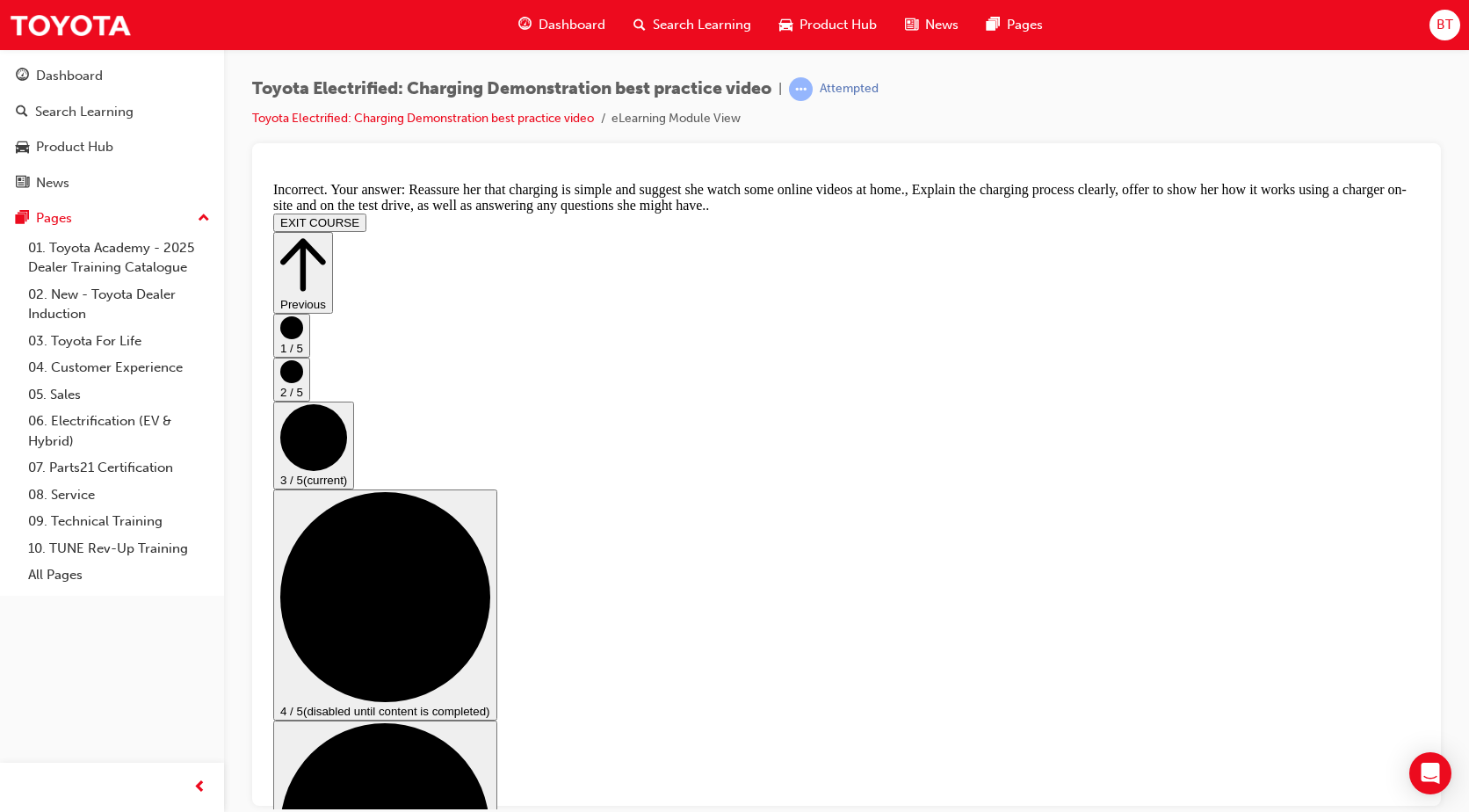
checkbox input "false"
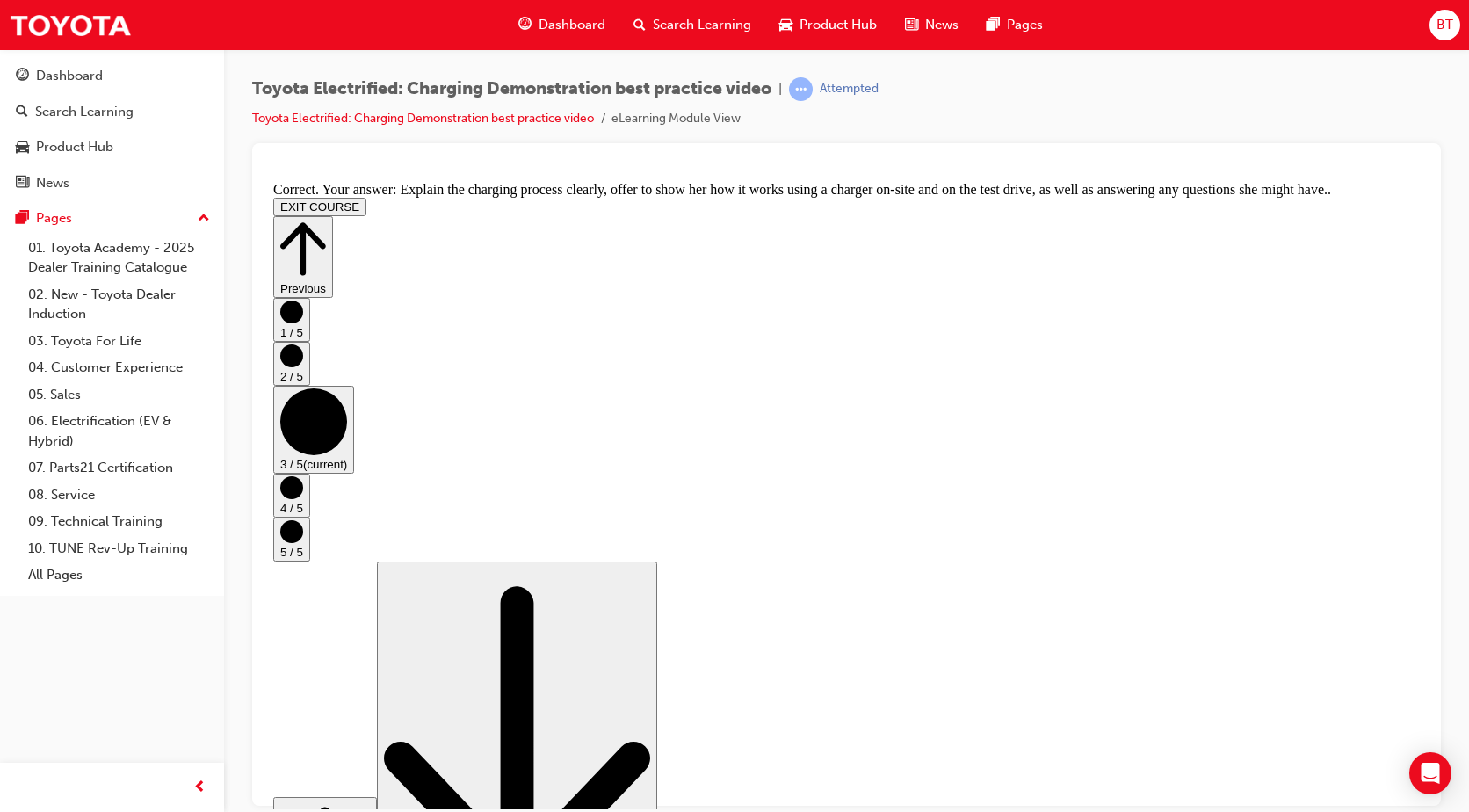
scroll to position [321, 0]
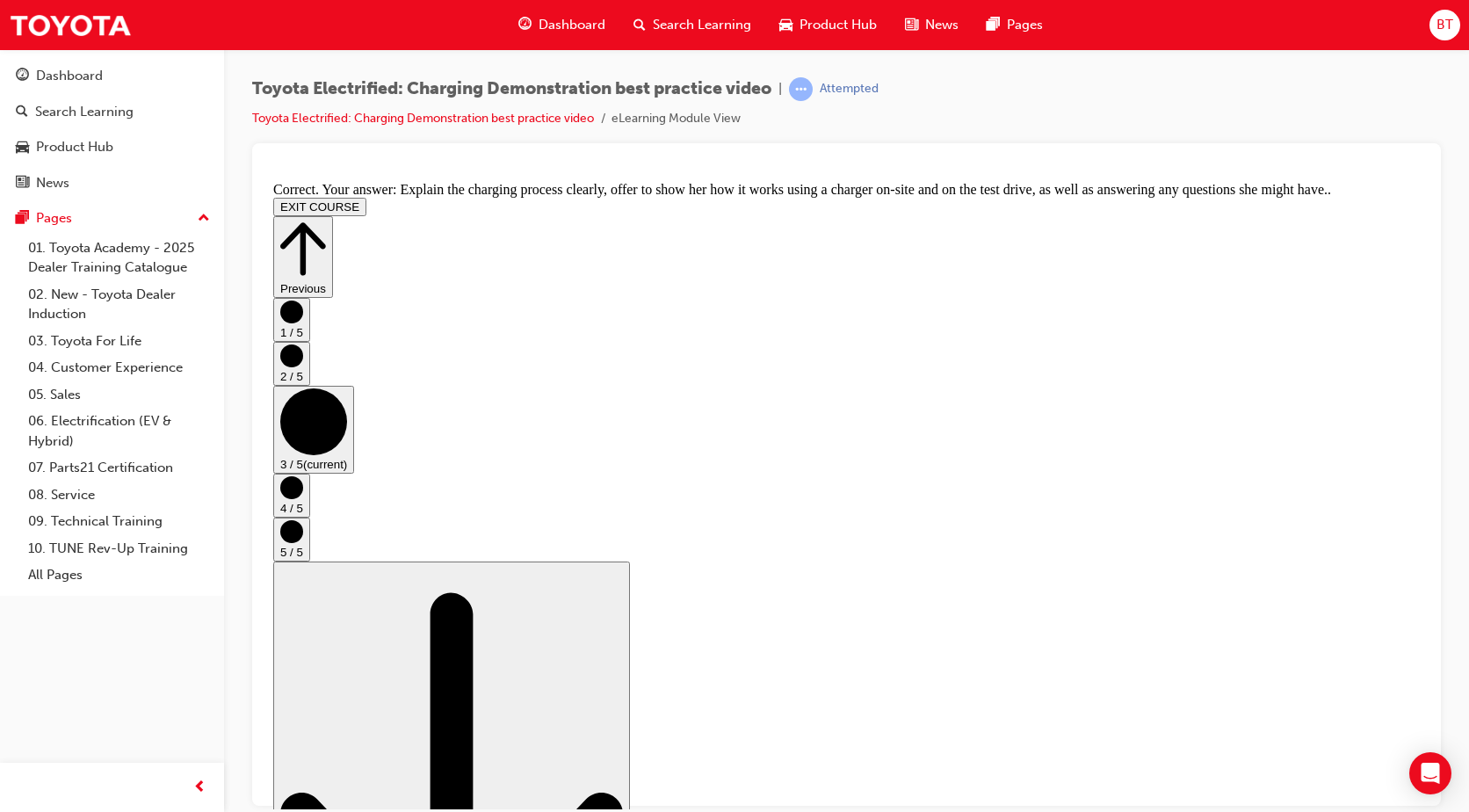
click at [303, 498] on circle "Step controls" at bounding box center [292, 487] width 23 height 23
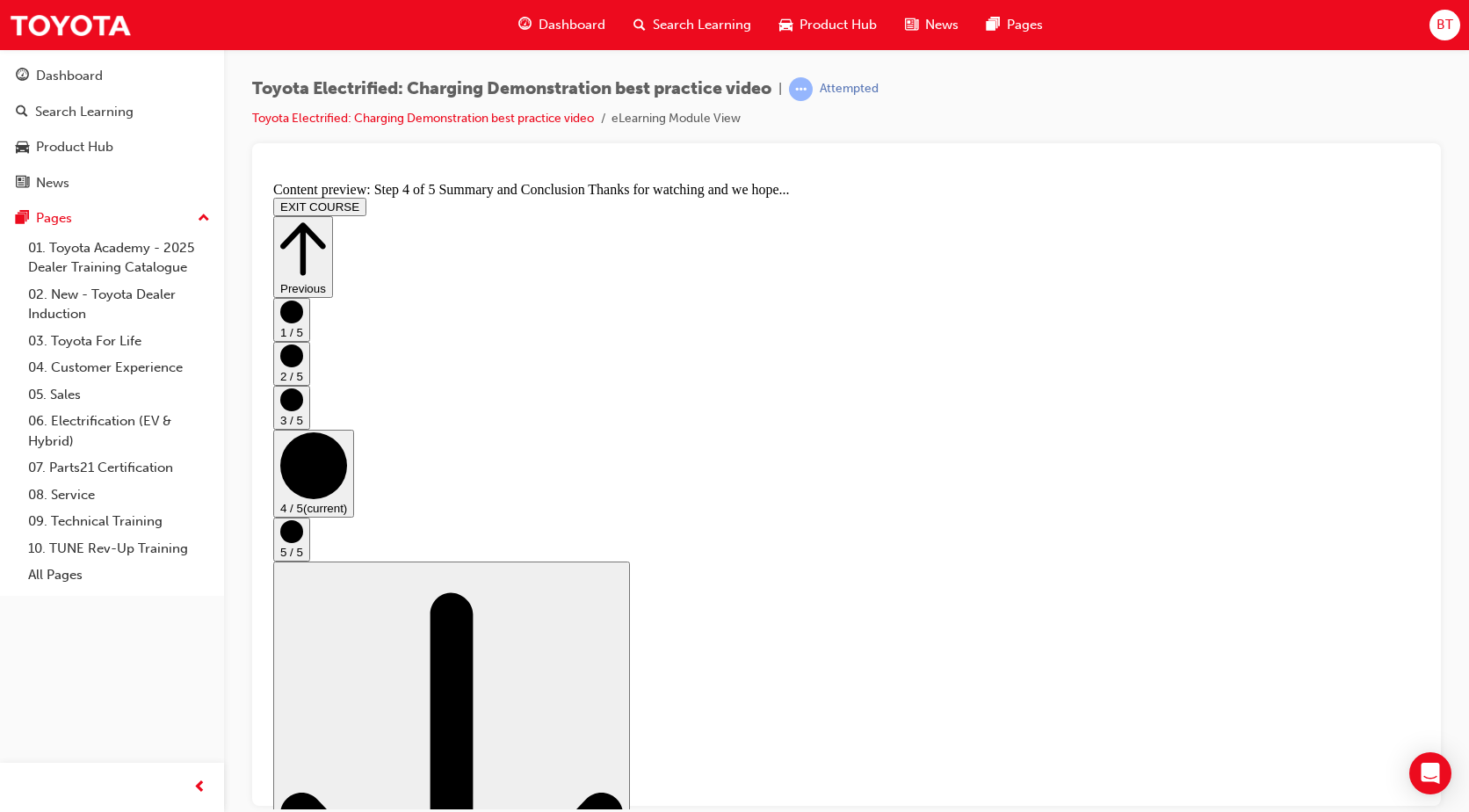
drag, startPoint x: 621, startPoint y: 508, endPoint x: 538, endPoint y: 513, distance: 83.2
drag, startPoint x: 533, startPoint y: 558, endPoint x: 526, endPoint y: 587, distance: 29.8
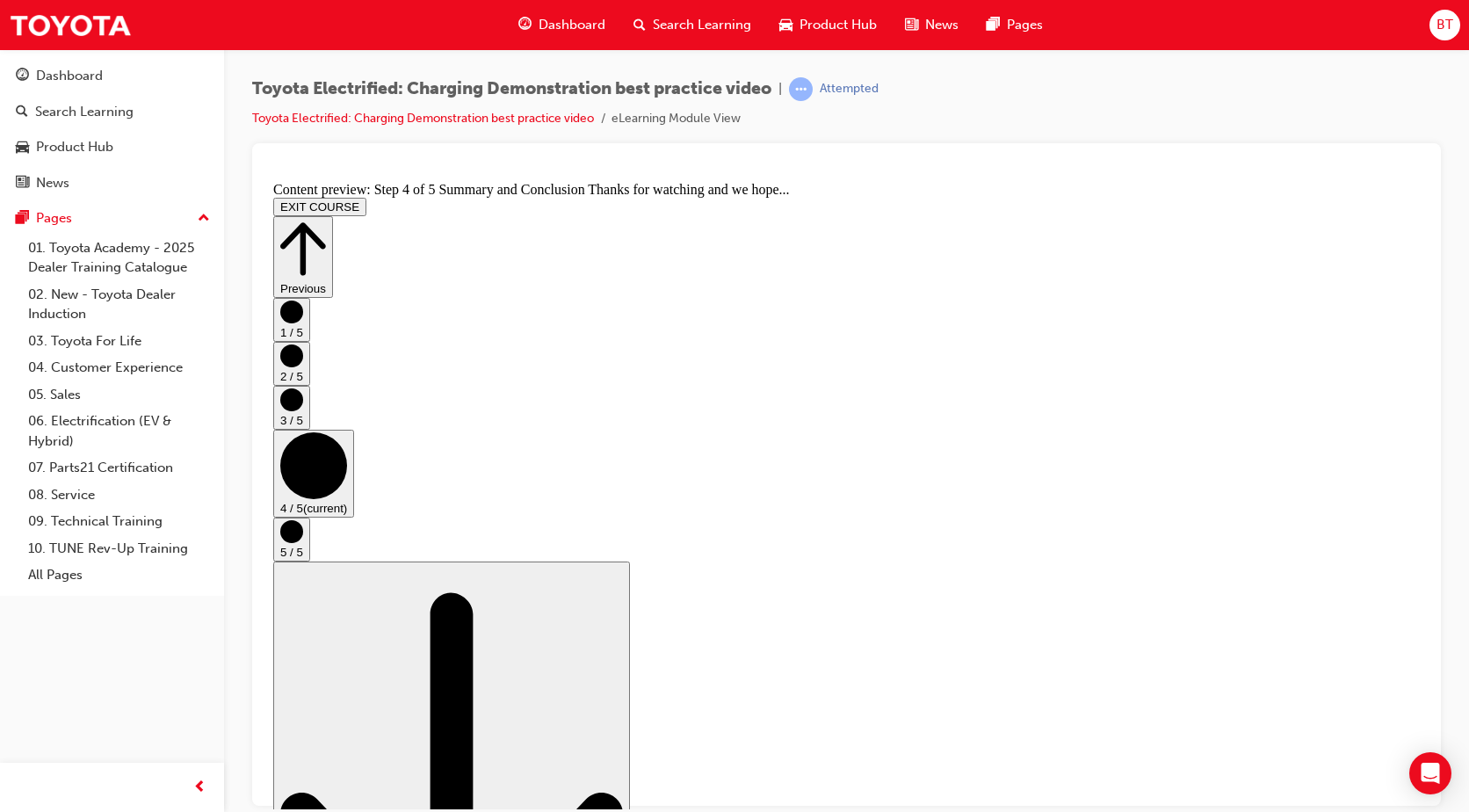
click at [303, 536] on circle "Step controls" at bounding box center [292, 531] width 23 height 23
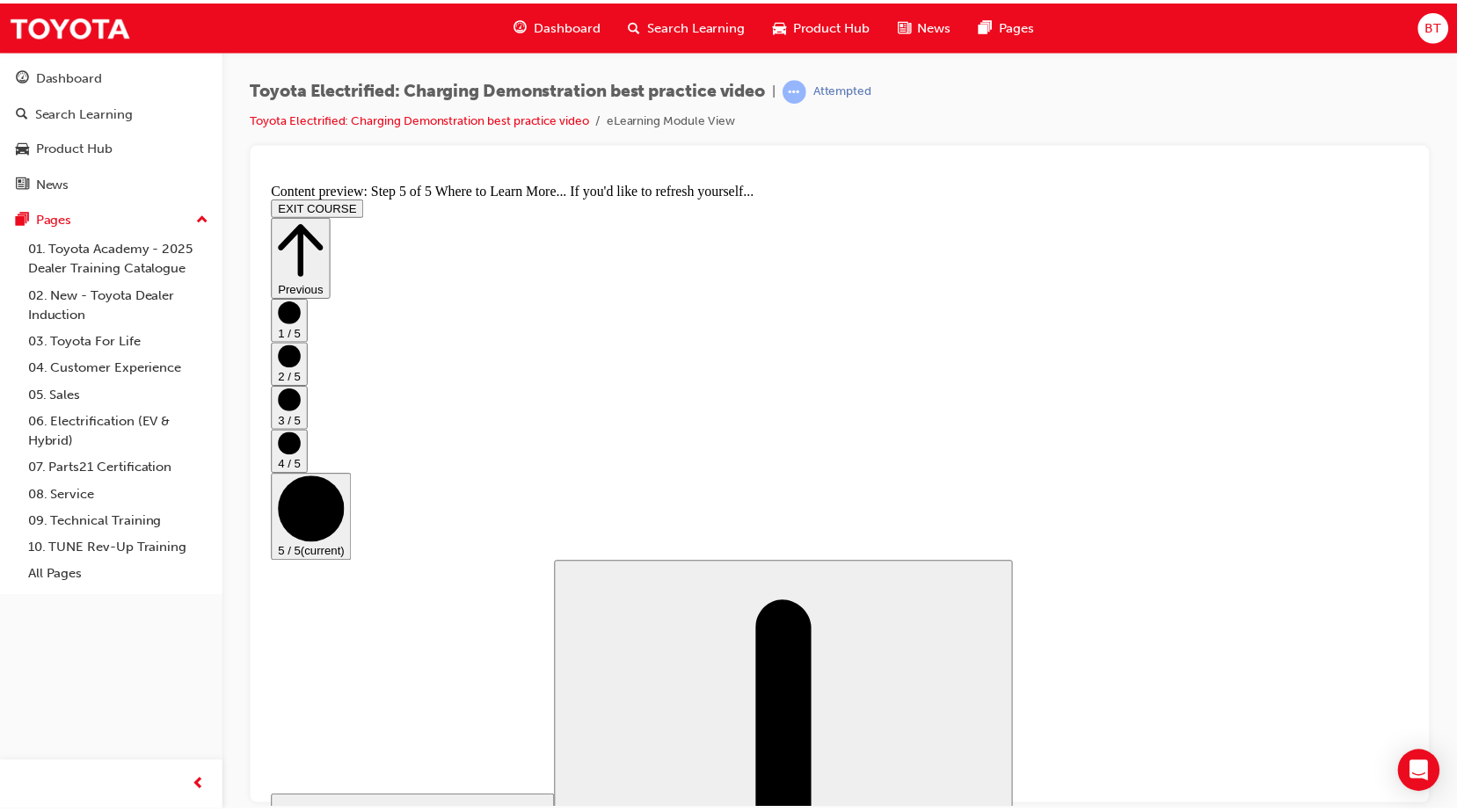
scroll to position [174, 0]
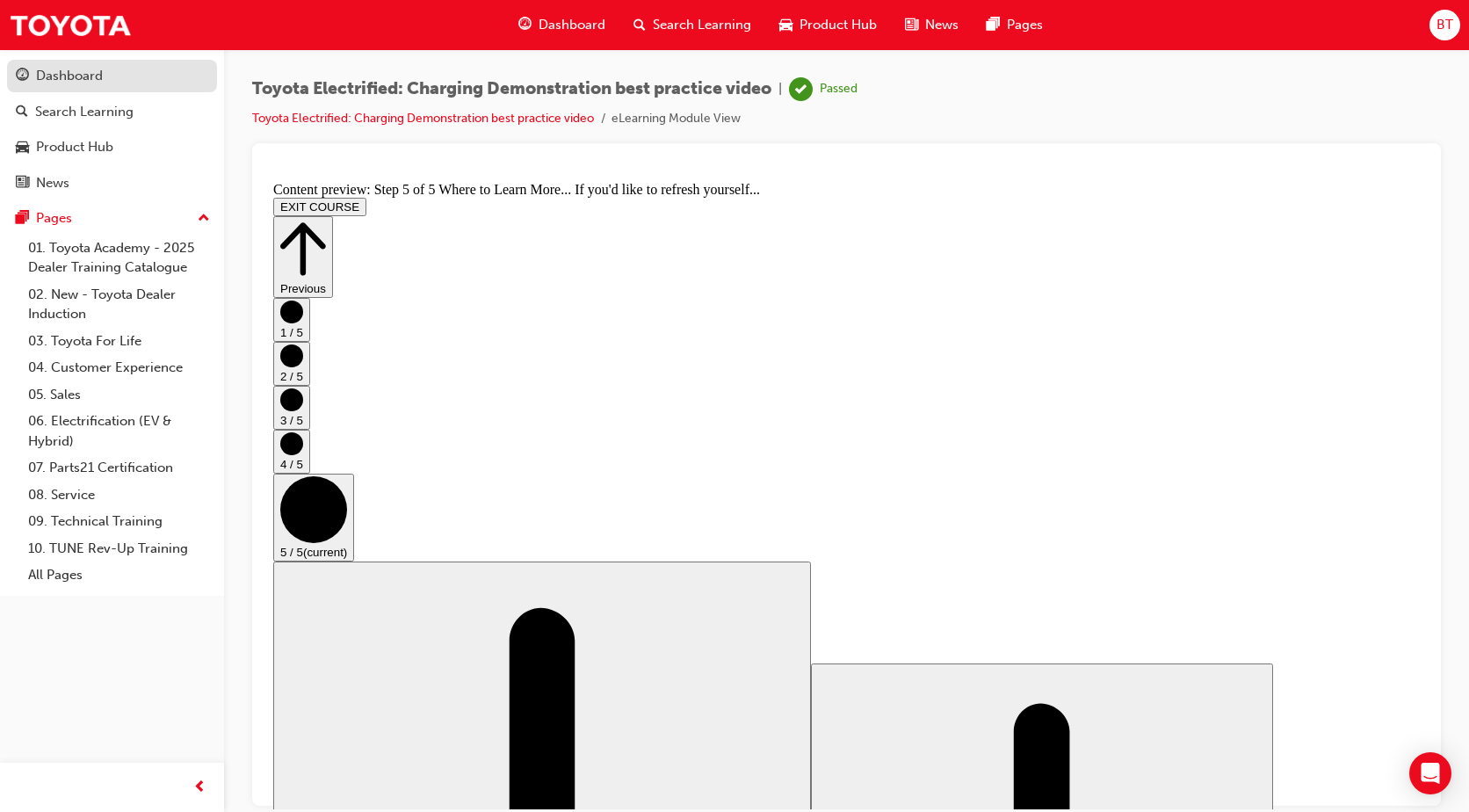
click at [90, 74] on div "Dashboard" at bounding box center [70, 75] width 67 height 20
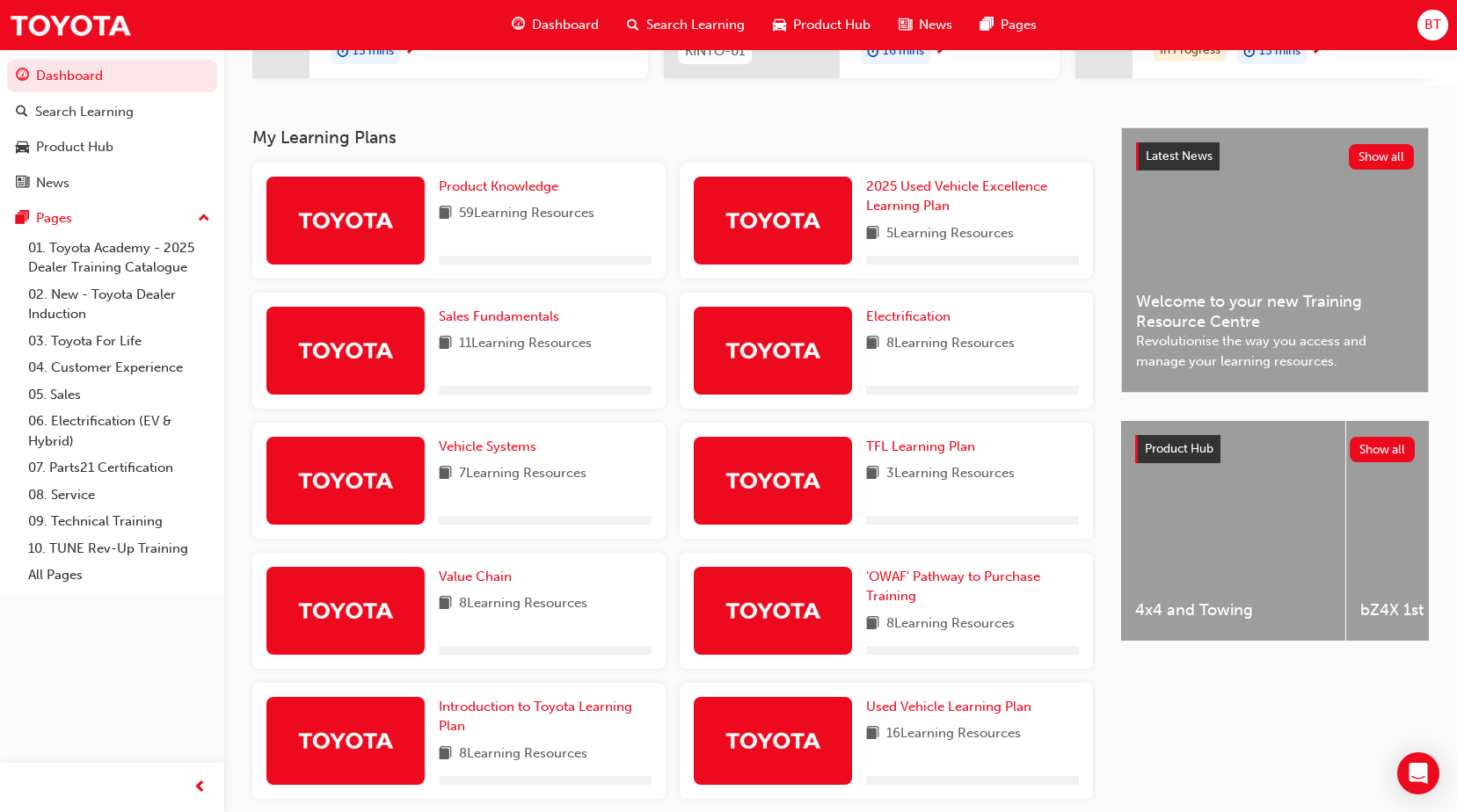
scroll to position [399, 0]
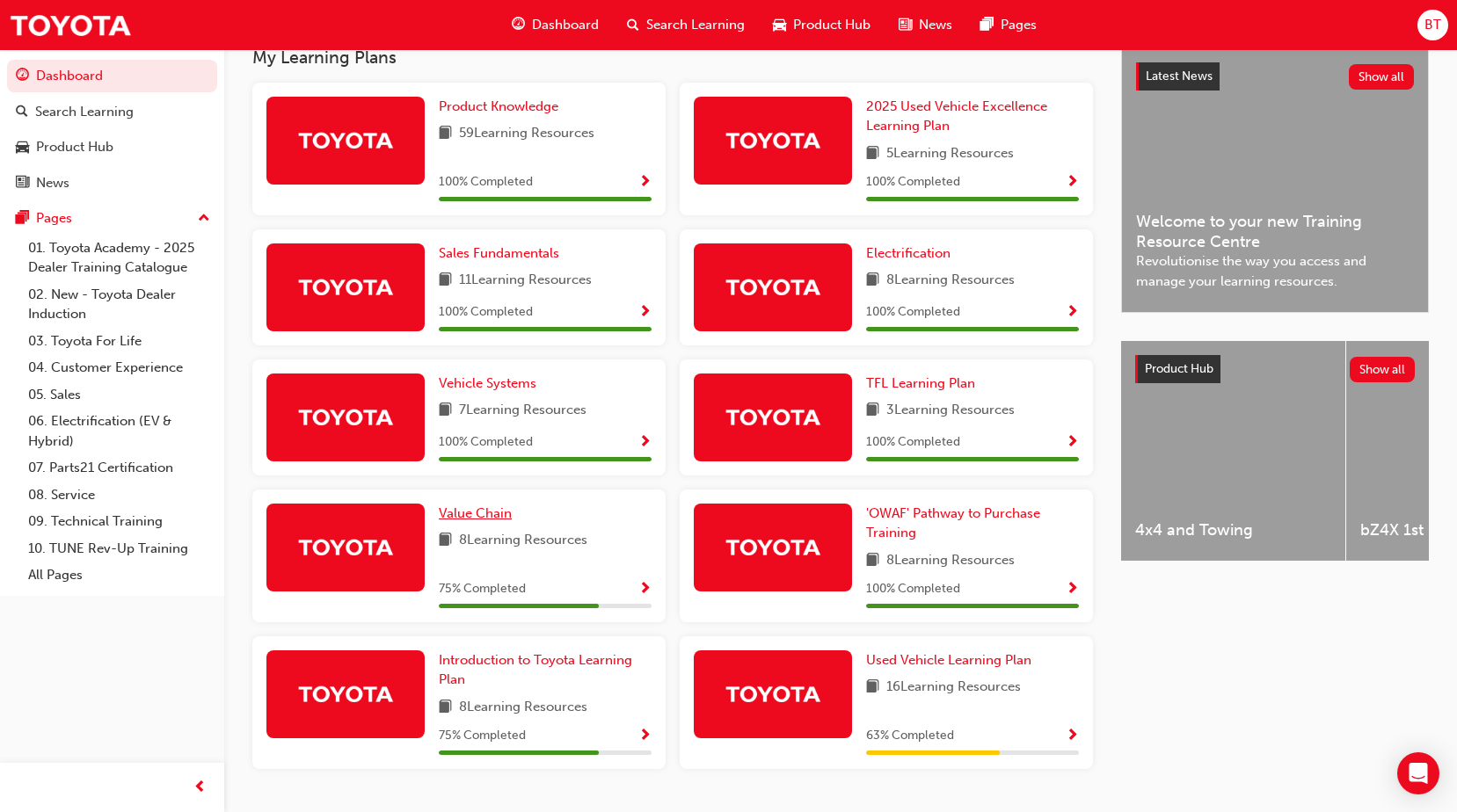
click at [471, 521] on span "Value Chain" at bounding box center [475, 513] width 73 height 16
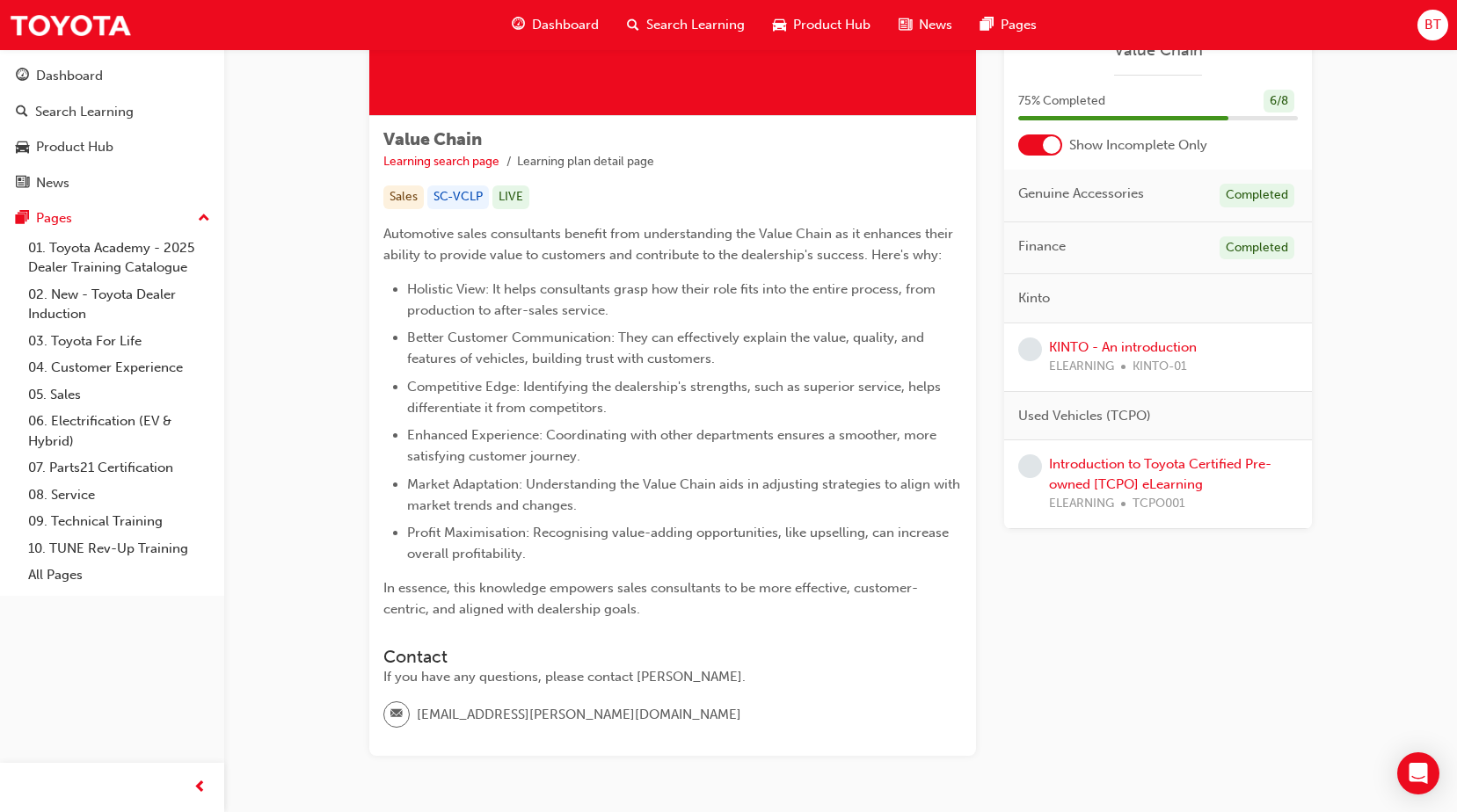
scroll to position [264, 0]
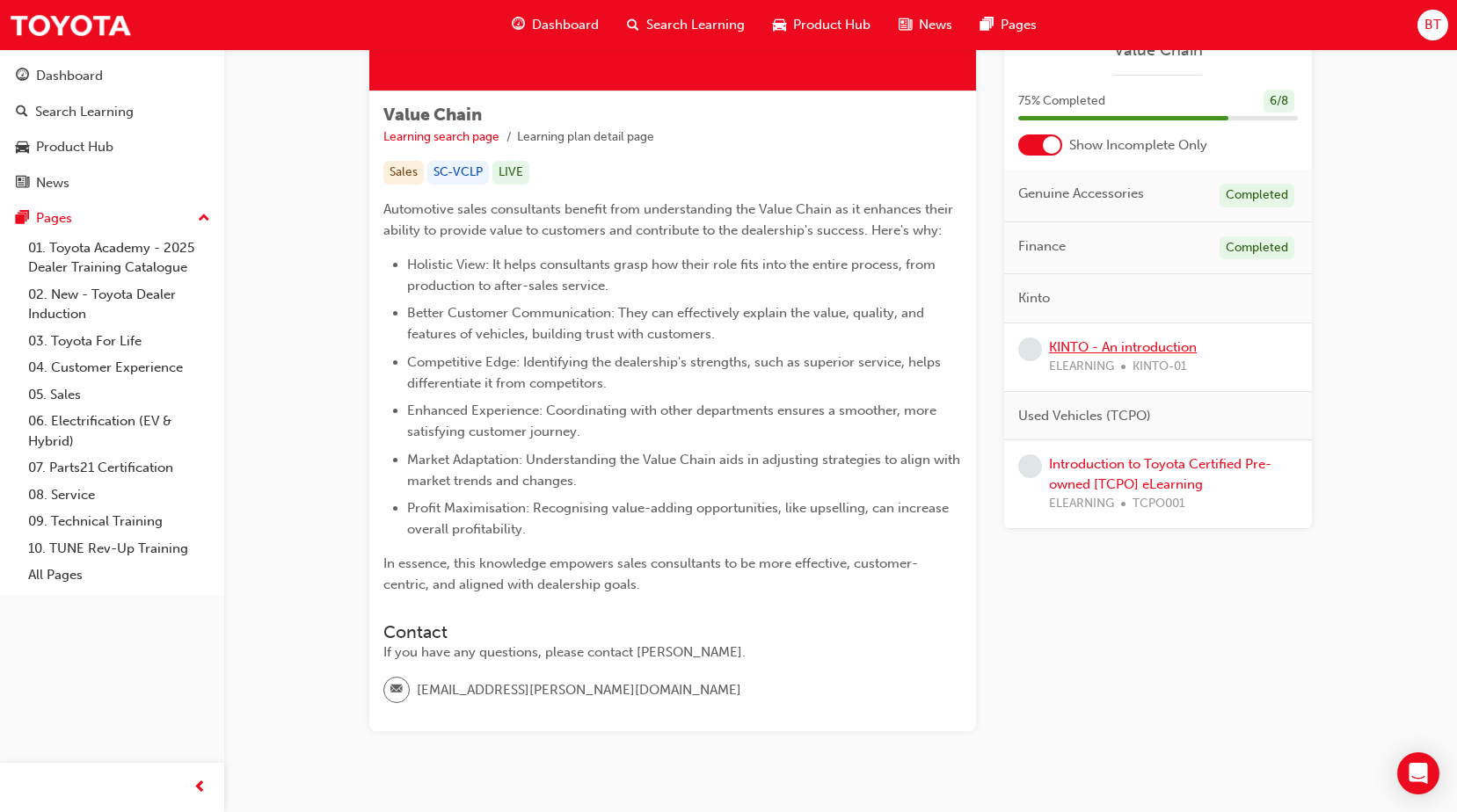
click at [1082, 348] on link "KINTO - An introduction" at bounding box center [1122, 347] width 148 height 16
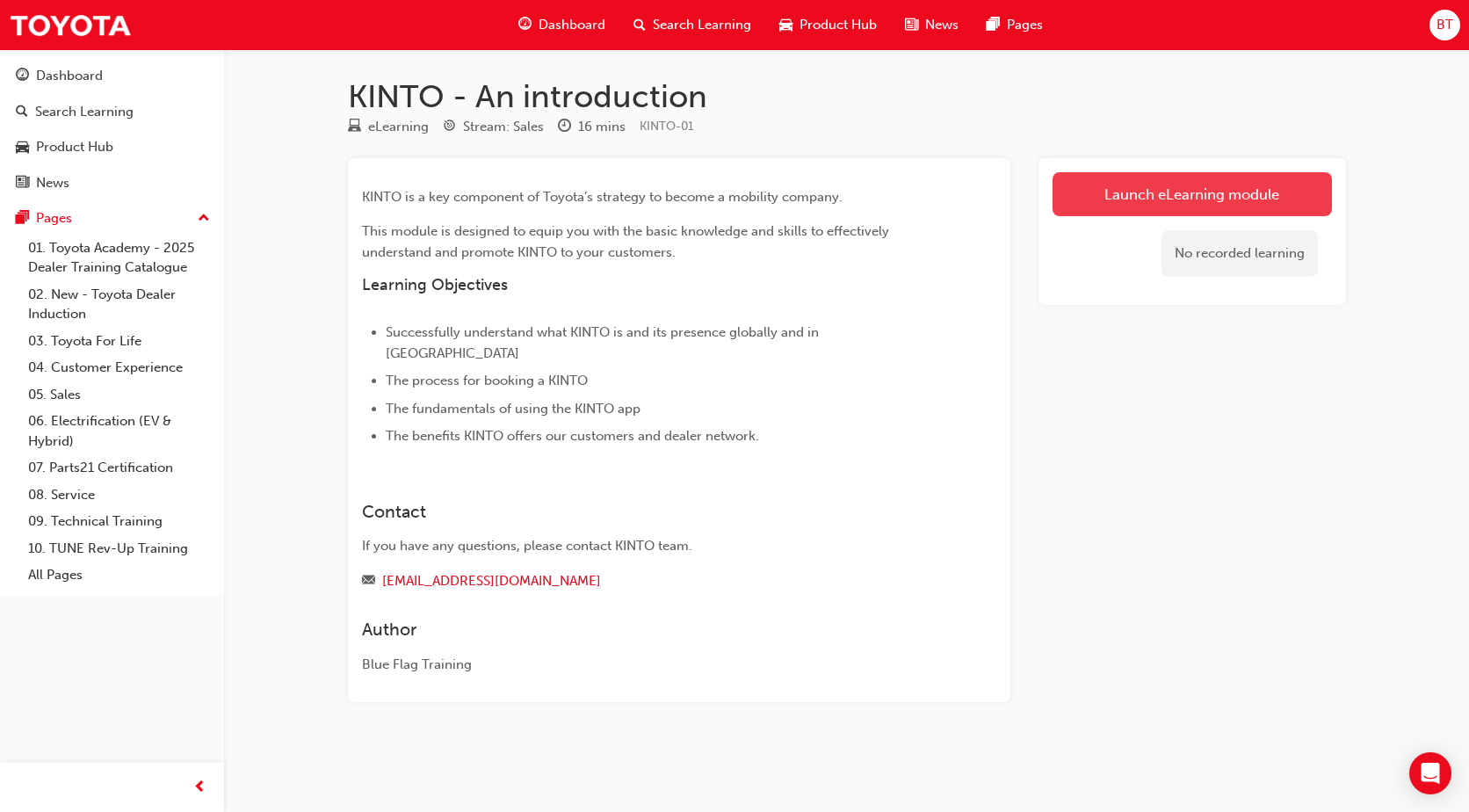
click at [1137, 187] on link "Launch eLearning module" at bounding box center [1192, 194] width 279 height 44
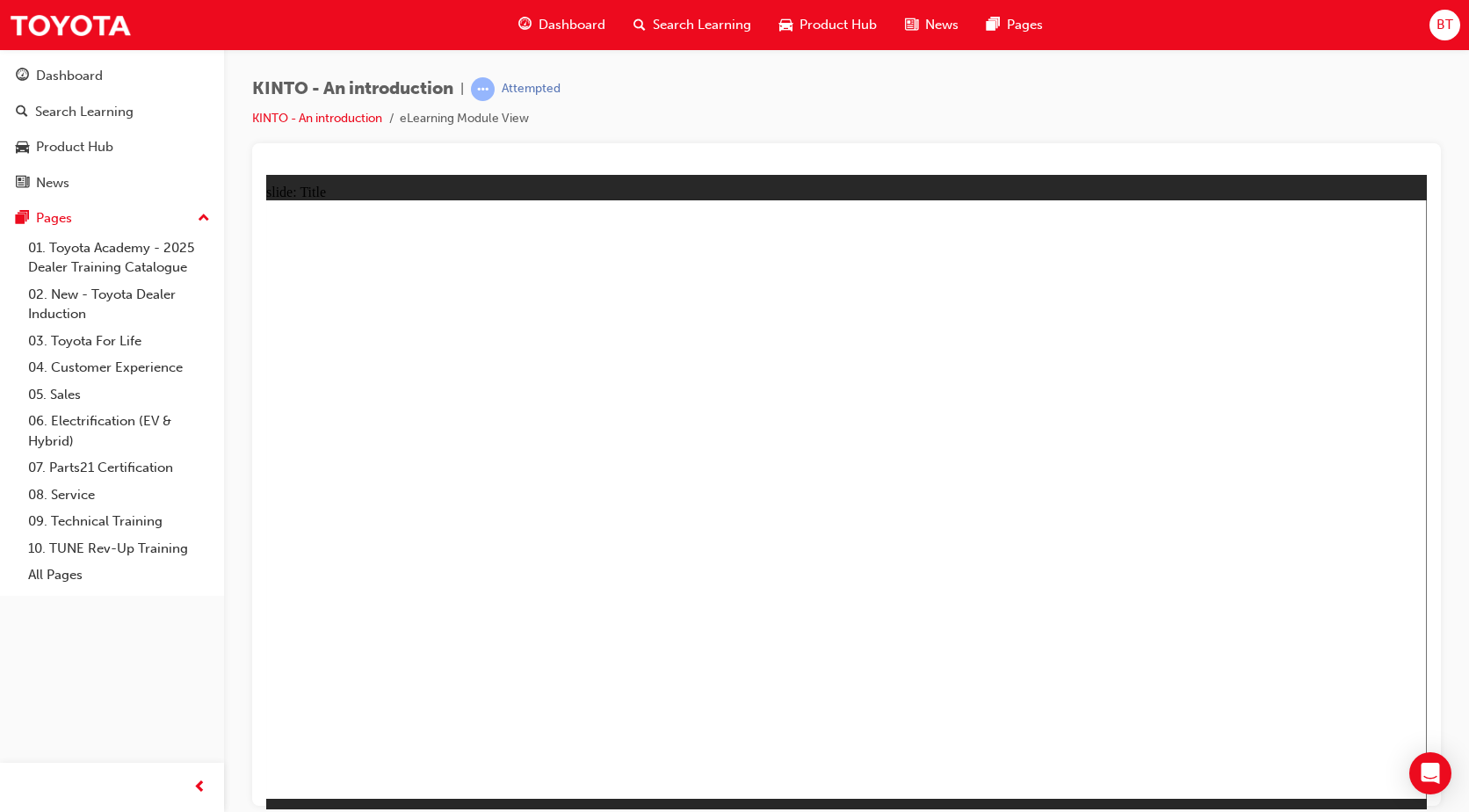
drag, startPoint x: 1357, startPoint y: 771, endPoint x: 1335, endPoint y: 751, distance: 29.7
